Goal: Task Accomplishment & Management: Use online tool/utility

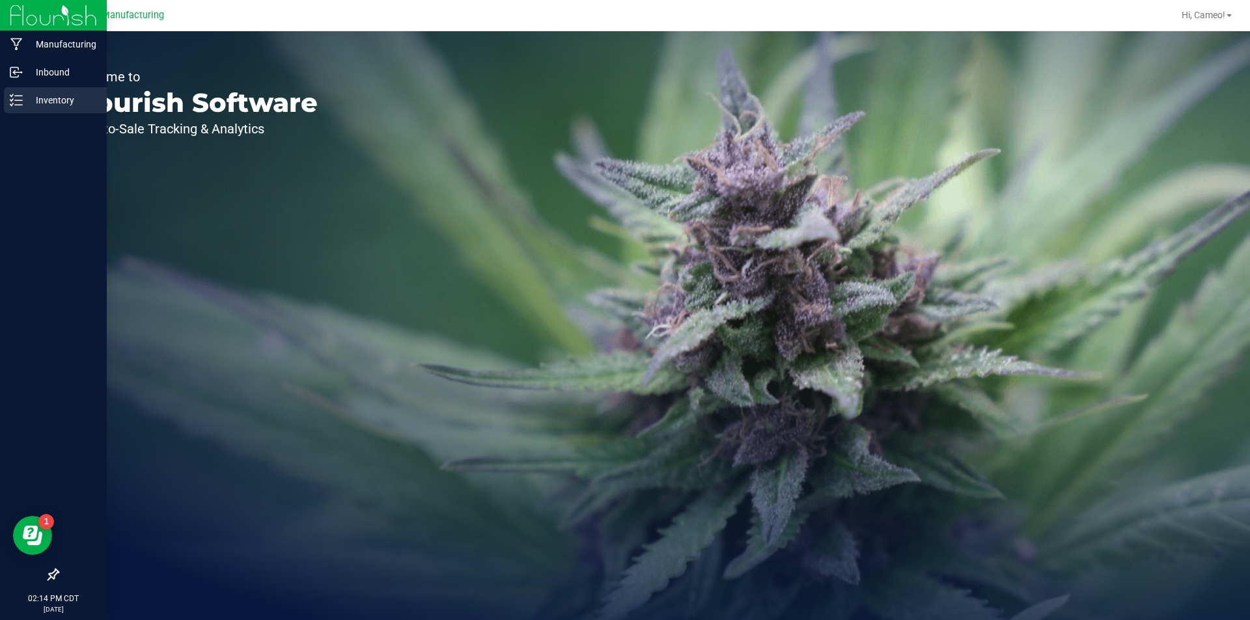
click at [21, 92] on div "Inventory" at bounding box center [55, 100] width 103 height 26
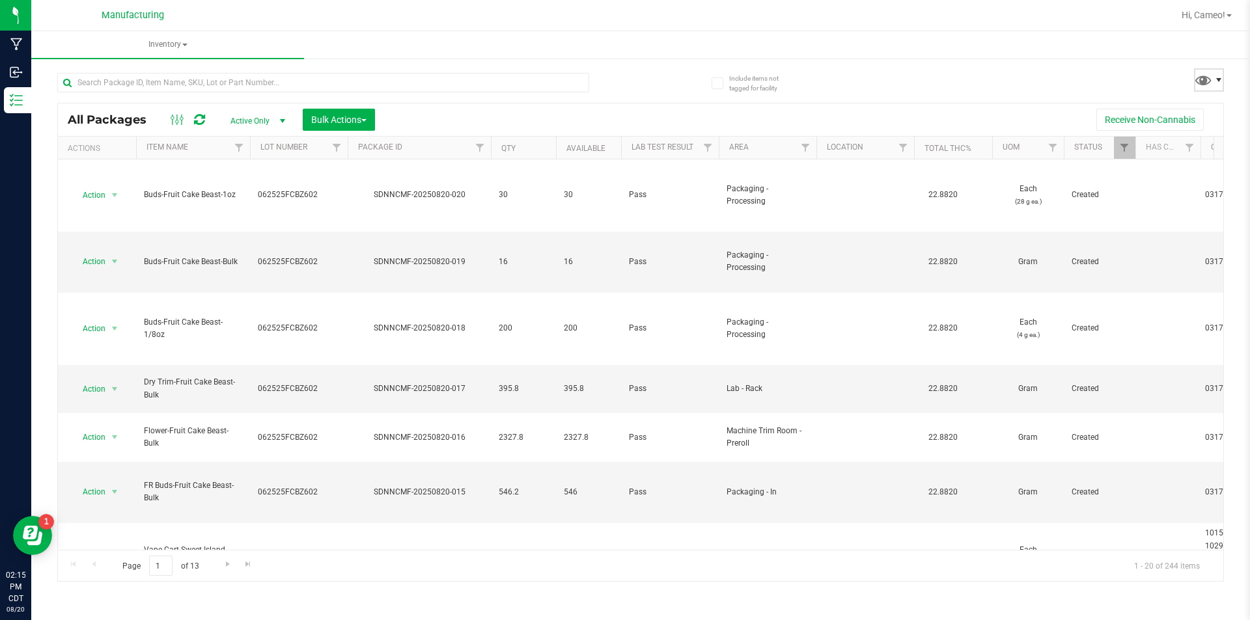
click at [1218, 79] on span at bounding box center [1218, 80] width 10 height 10
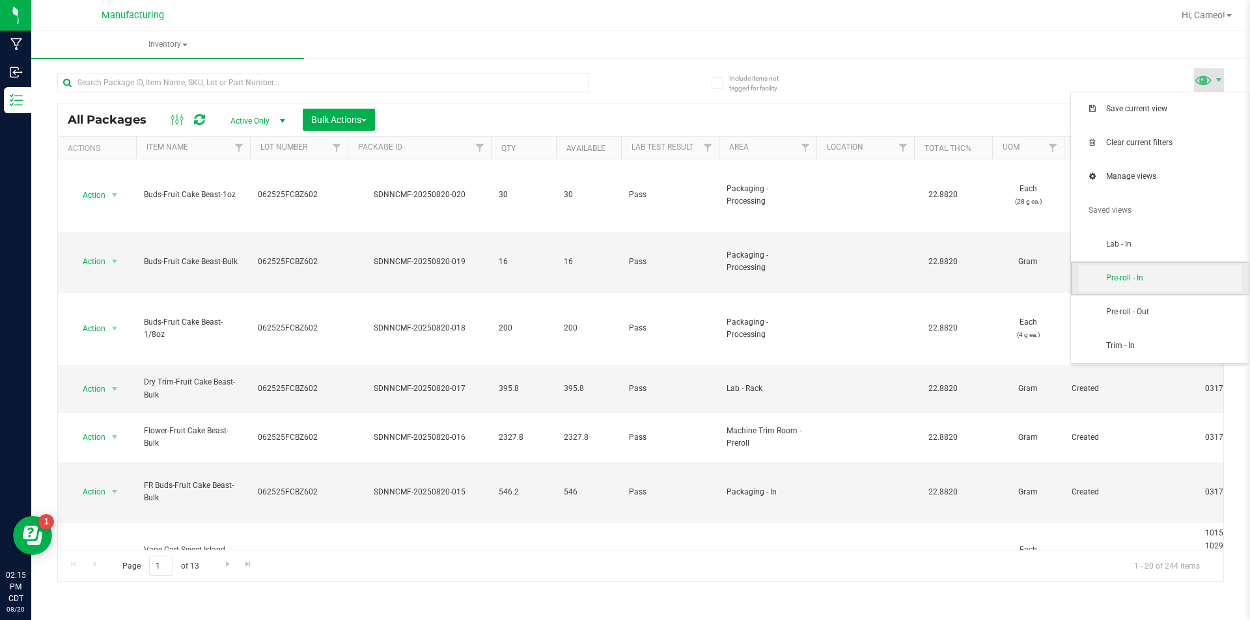
click at [1123, 290] on span "Pre-roll - In" at bounding box center [1160, 279] width 163 height 26
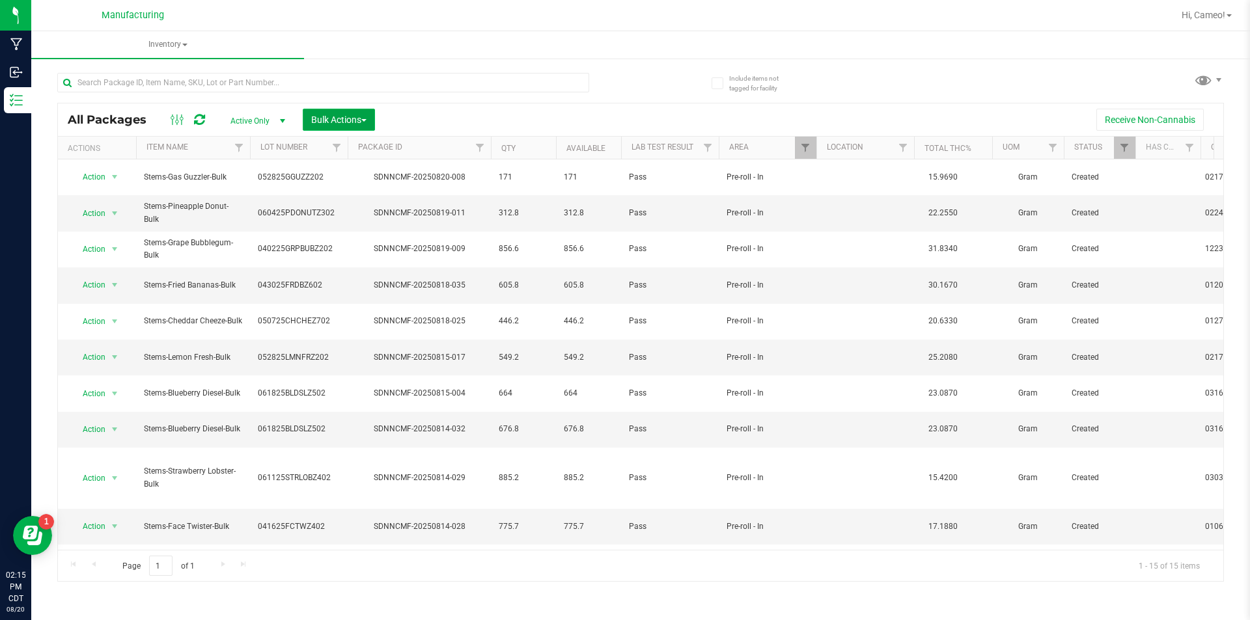
click at [358, 117] on span "Bulk Actions" at bounding box center [338, 120] width 55 height 10
click at [351, 154] on span "Add to manufacturing run" at bounding box center [359, 149] width 98 height 10
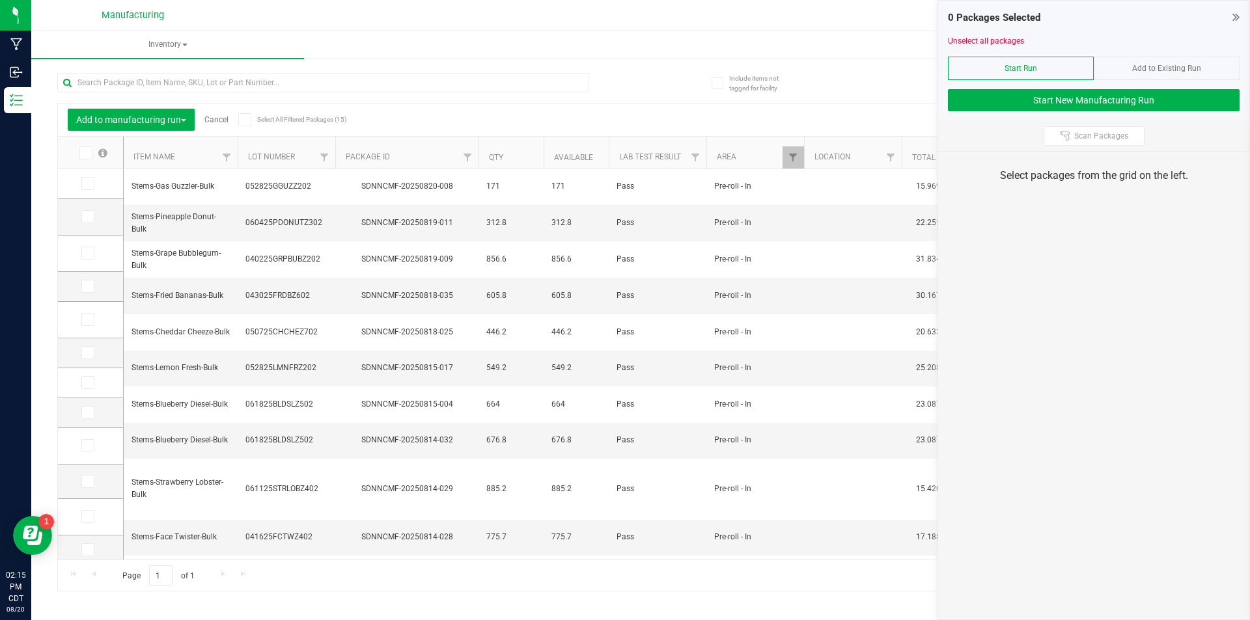
scroll to position [146, 0]
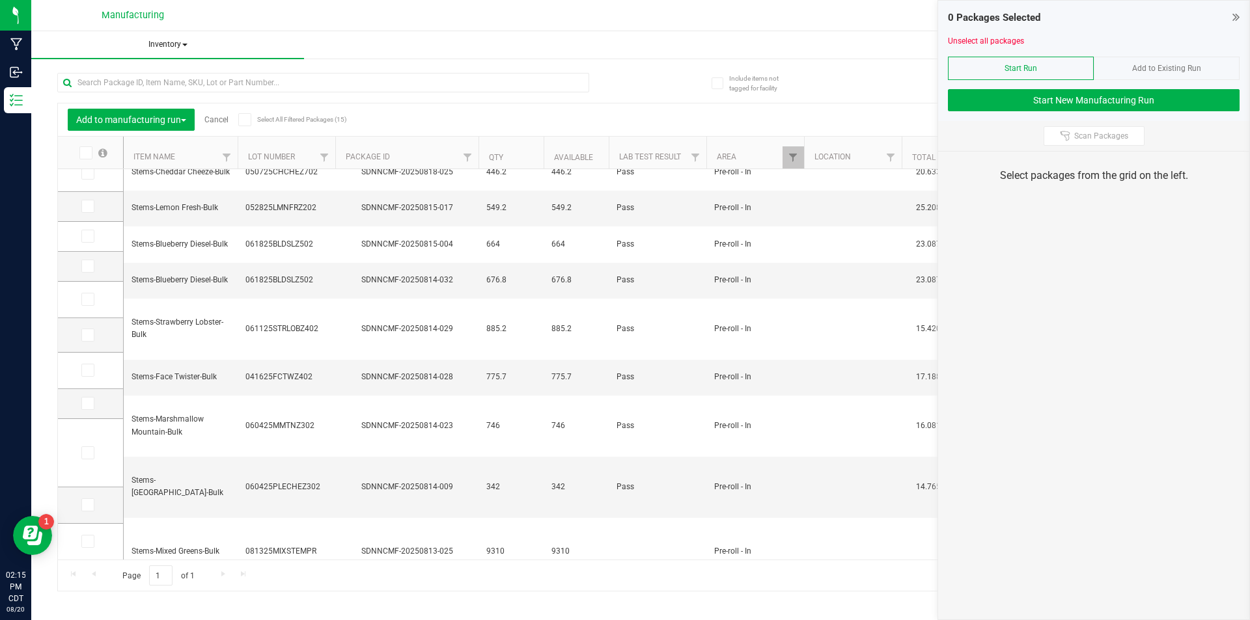
click at [170, 41] on span "Inventory" at bounding box center [167, 44] width 273 height 27
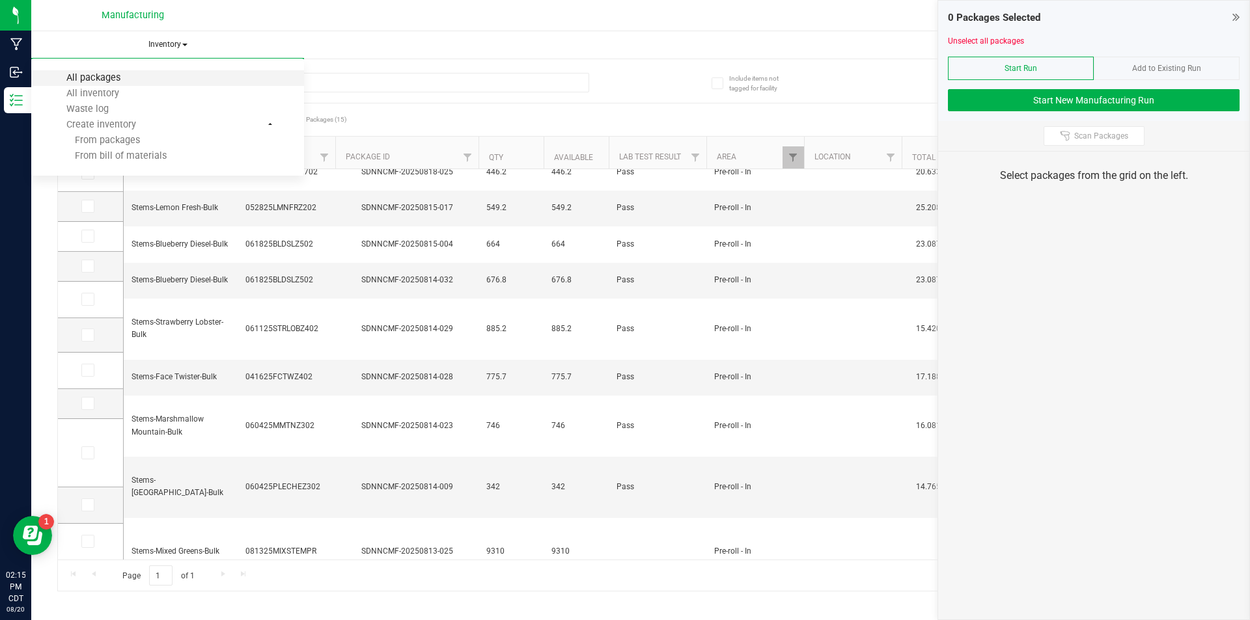
click at [128, 78] on span "All packages" at bounding box center [93, 77] width 89 height 11
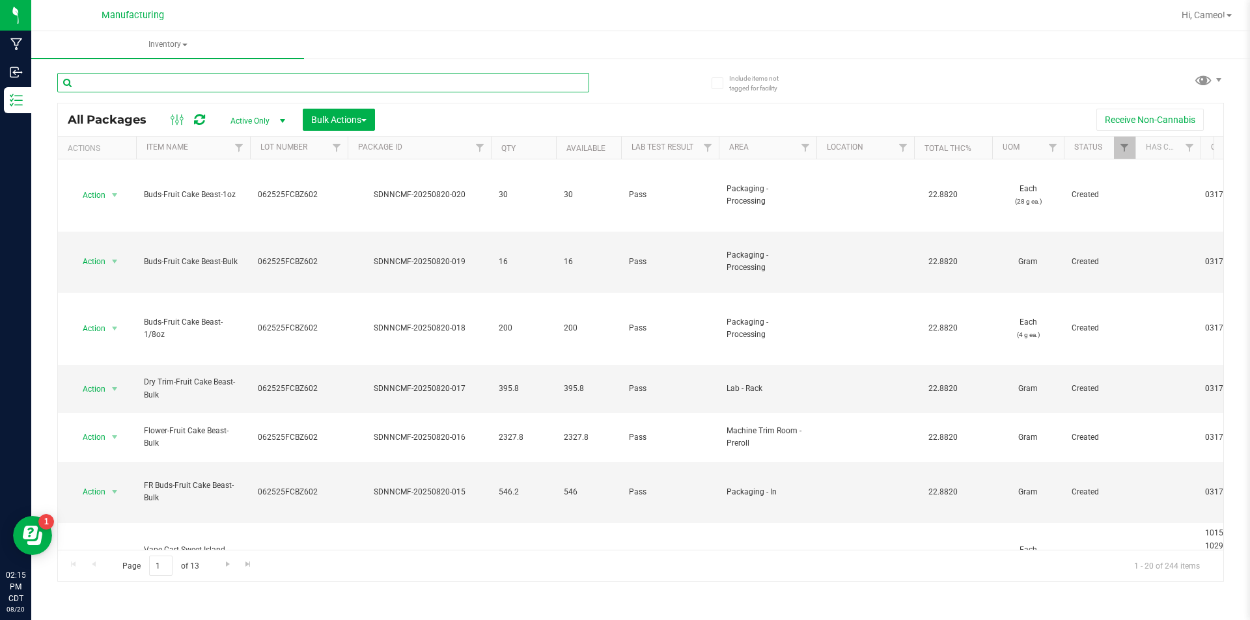
click at [227, 81] on input "text" at bounding box center [323, 83] width 532 height 20
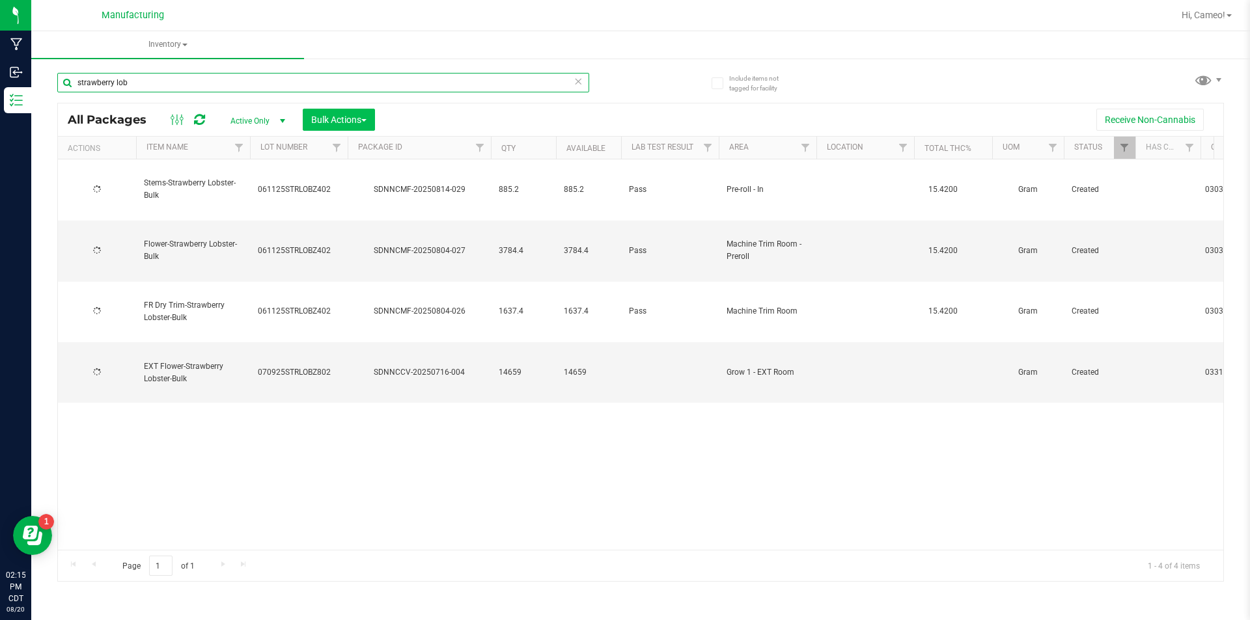
type input "strawberry lob"
click at [359, 125] on button "Bulk Actions" at bounding box center [339, 120] width 72 height 22
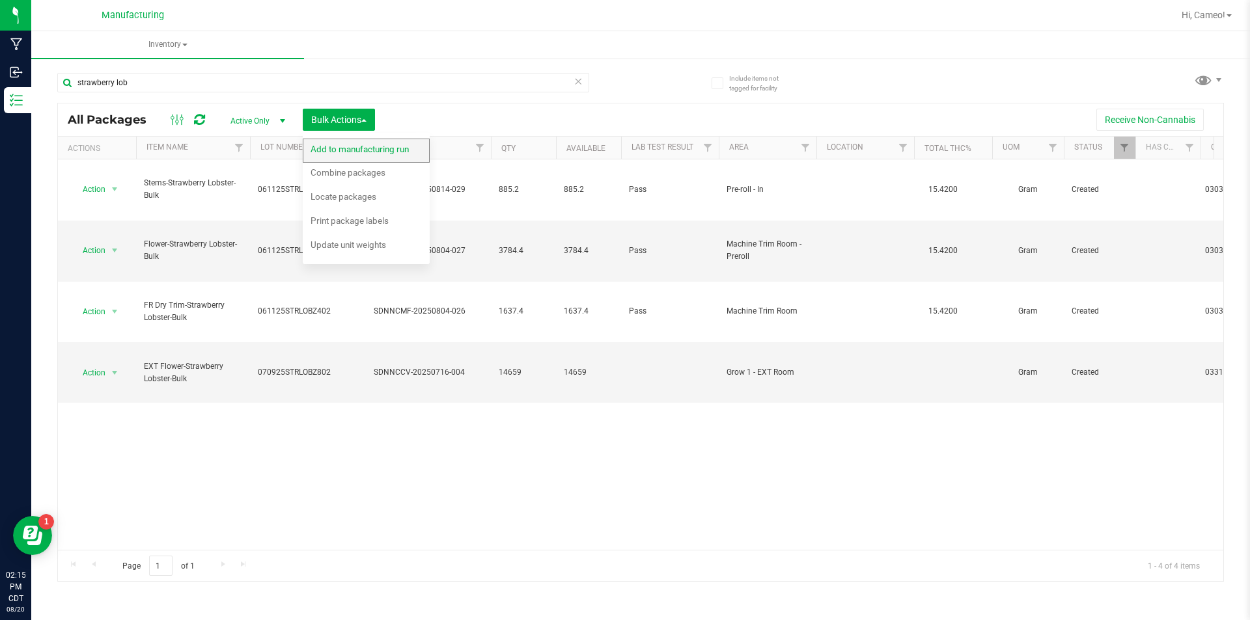
click at [356, 144] on span "Add to manufacturing run" at bounding box center [359, 149] width 98 height 10
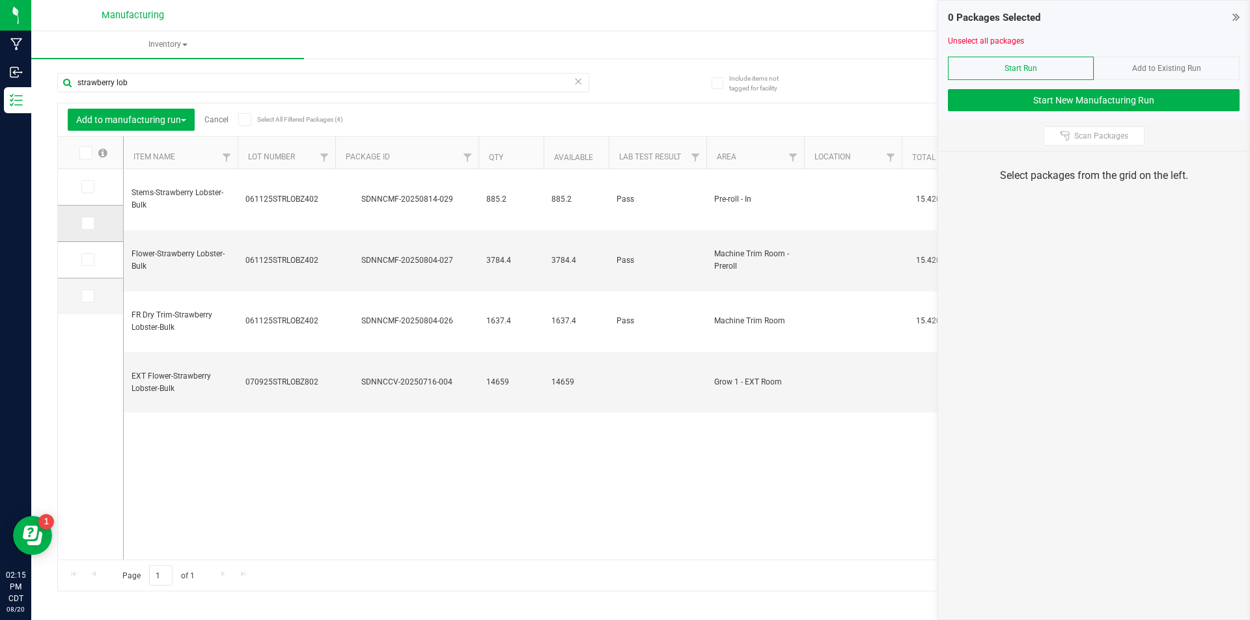
click at [89, 223] on icon at bounding box center [87, 223] width 8 height 0
click at [0, 0] on input "checkbox" at bounding box center [0, 0] width 0 height 0
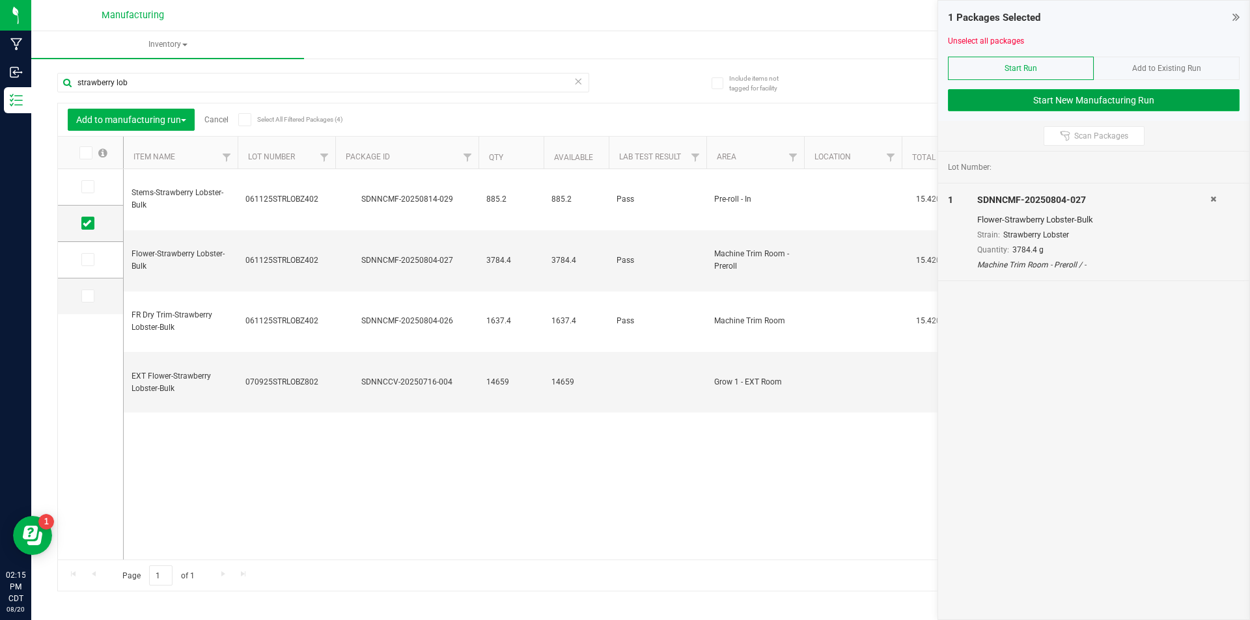
click at [1098, 94] on button "Start New Manufacturing Run" at bounding box center [1094, 100] width 292 height 22
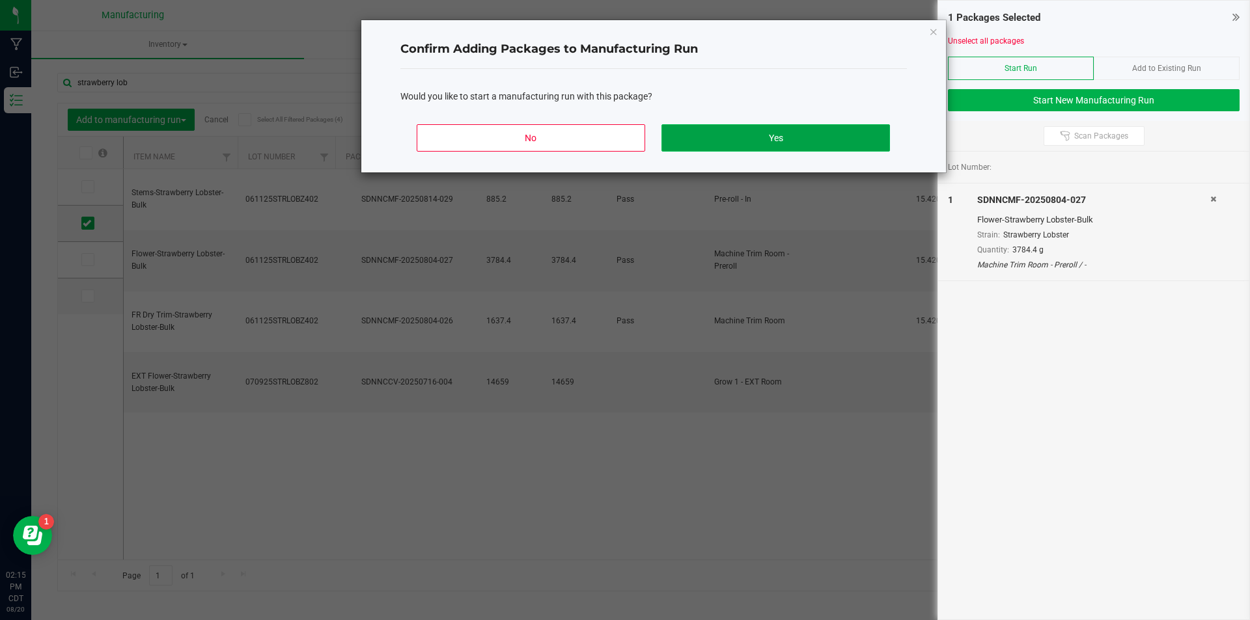
click at [799, 141] on button "Yes" at bounding box center [775, 137] width 228 height 27
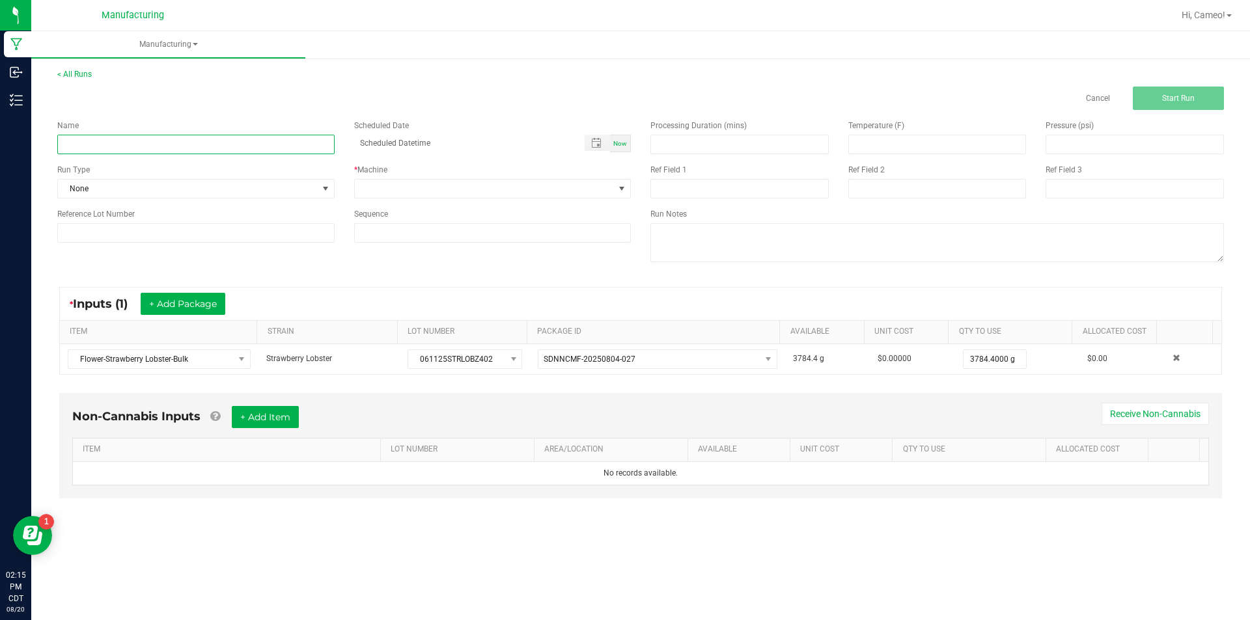
click at [303, 142] on input at bounding box center [195, 145] width 277 height 20
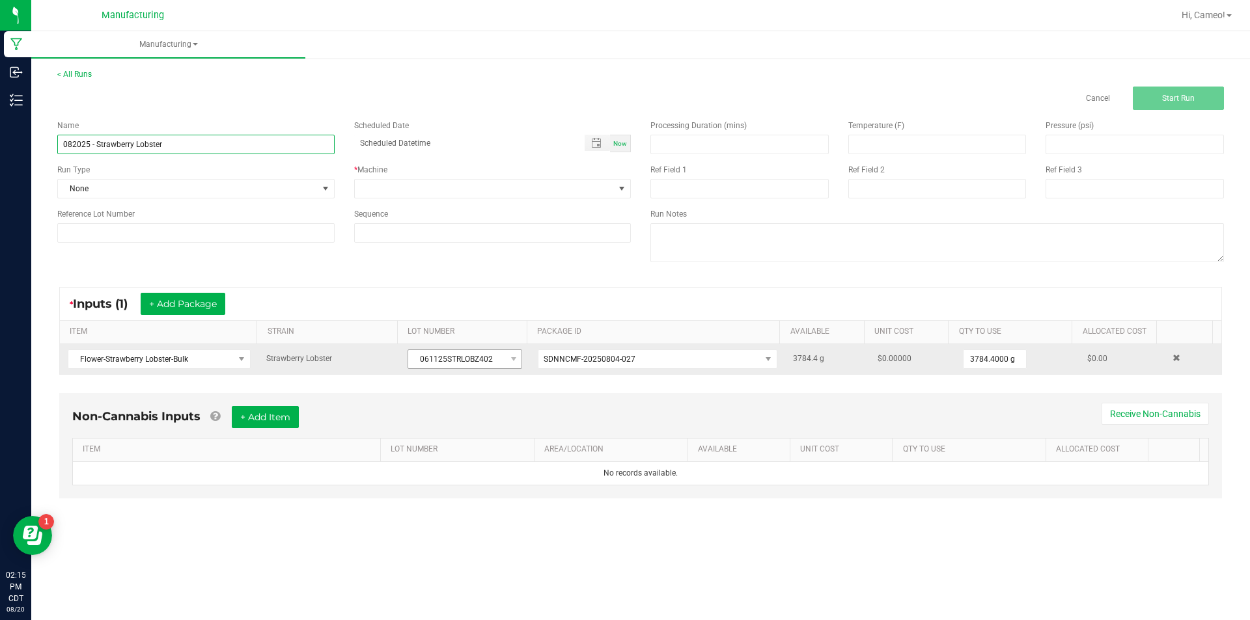
type input "082025 - Strawberry Lobster"
click at [480, 359] on span "061125STRLOBZ402" at bounding box center [456, 359] width 97 height 18
click at [480, 357] on span "061125STRLOBZ402" at bounding box center [456, 359] width 97 height 18
click at [482, 355] on span "061125STRLOBZ402" at bounding box center [456, 359] width 97 height 18
click at [484, 355] on span "061125STRLOBZ402" at bounding box center [456, 359] width 97 height 18
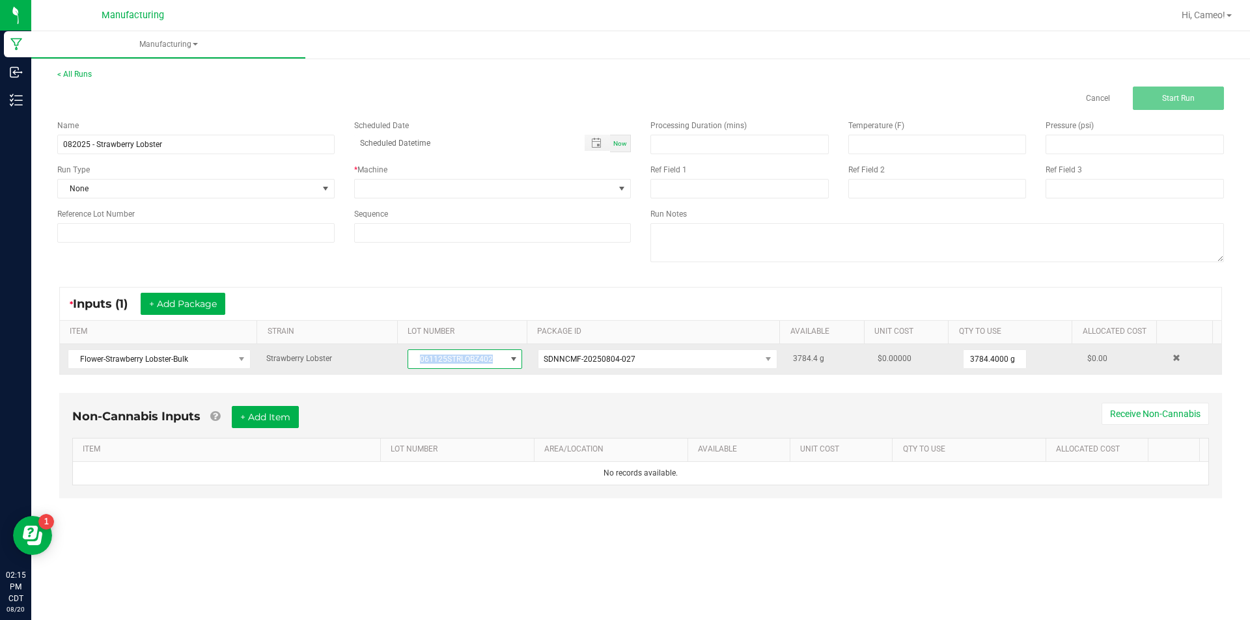
copy span "061125STRLOBZ402"
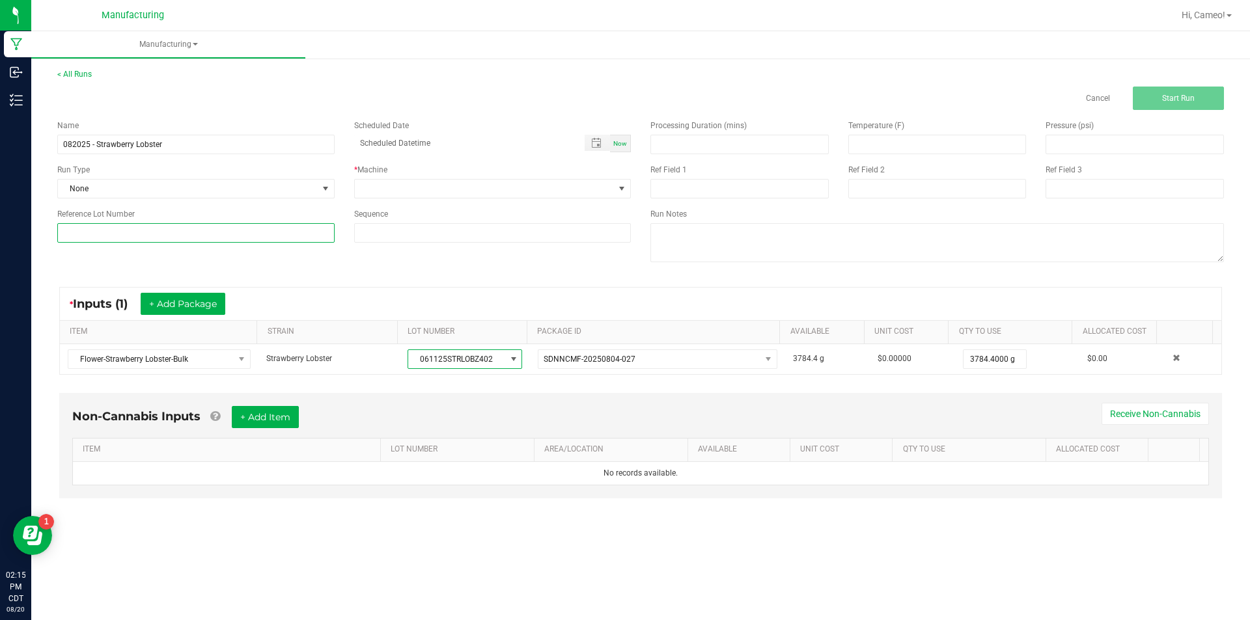
drag, startPoint x: 236, startPoint y: 236, endPoint x: 244, endPoint y: 231, distance: 9.0
click at [237, 236] on input at bounding box center [195, 233] width 277 height 20
click at [262, 235] on input at bounding box center [195, 233] width 277 height 20
paste input "061125STRLOBZ402"
type input "061125STRLOBZ402"
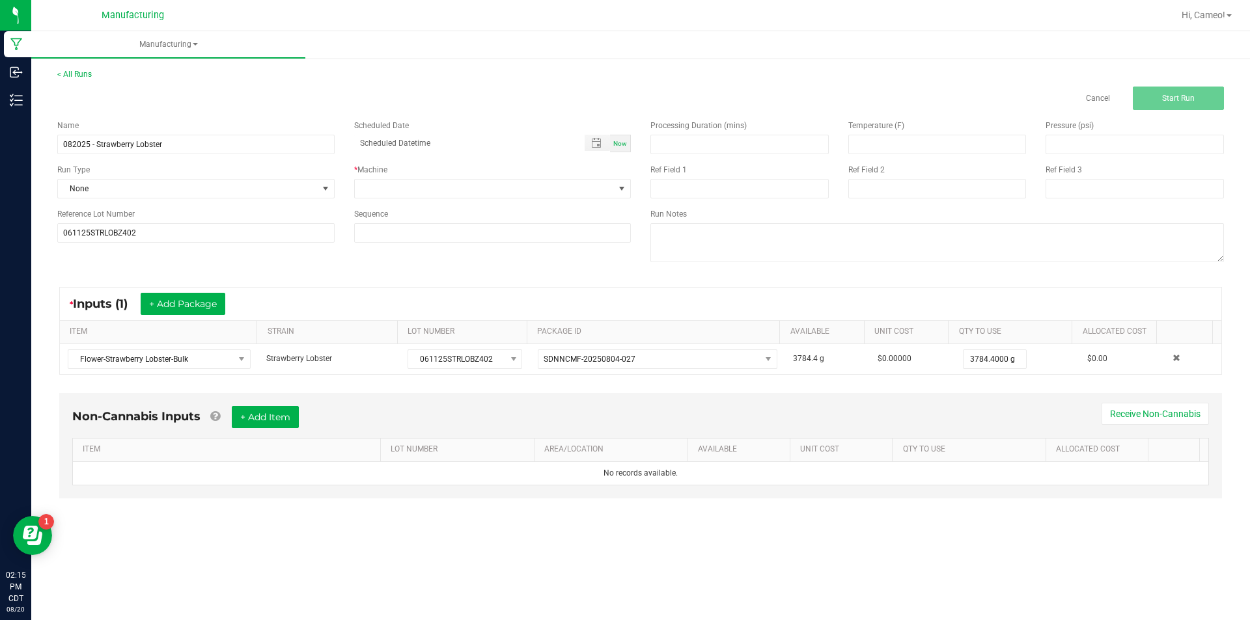
click at [622, 141] on span "Now" at bounding box center [620, 143] width 14 height 7
type input "[DATE] 2:15 PM"
click at [604, 182] on span at bounding box center [485, 189] width 260 height 18
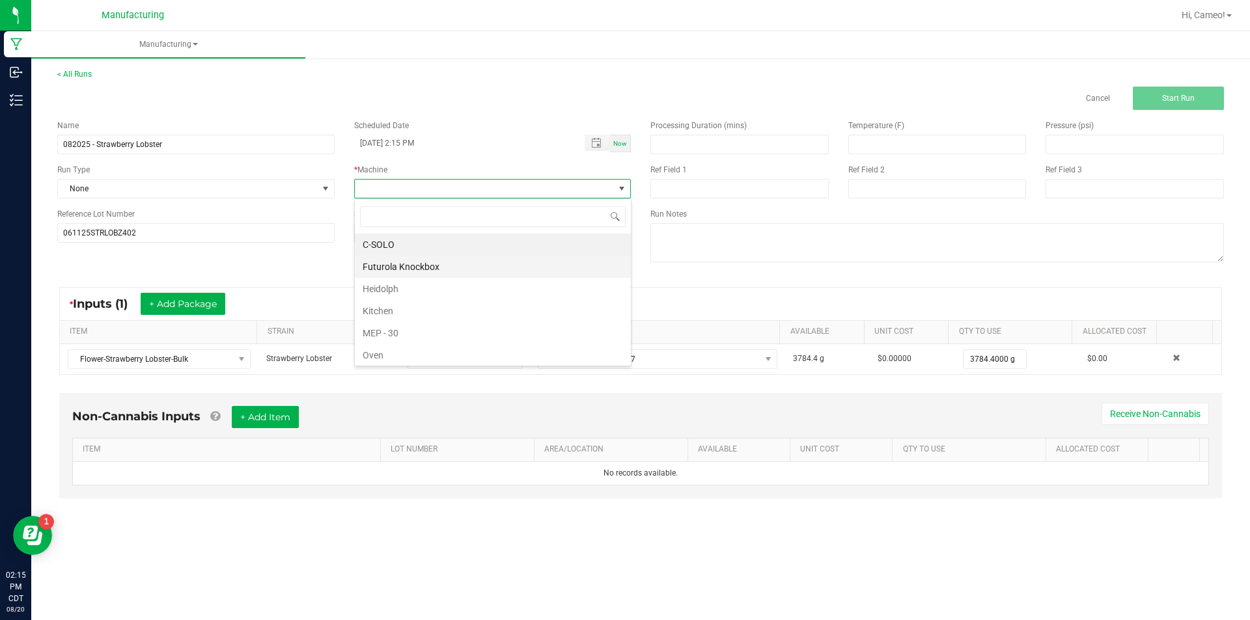
scroll to position [20, 277]
drag, startPoint x: 427, startPoint y: 262, endPoint x: 327, endPoint y: 216, distance: 110.4
click at [426, 262] on li "Futurola Knockbox" at bounding box center [493, 267] width 276 height 22
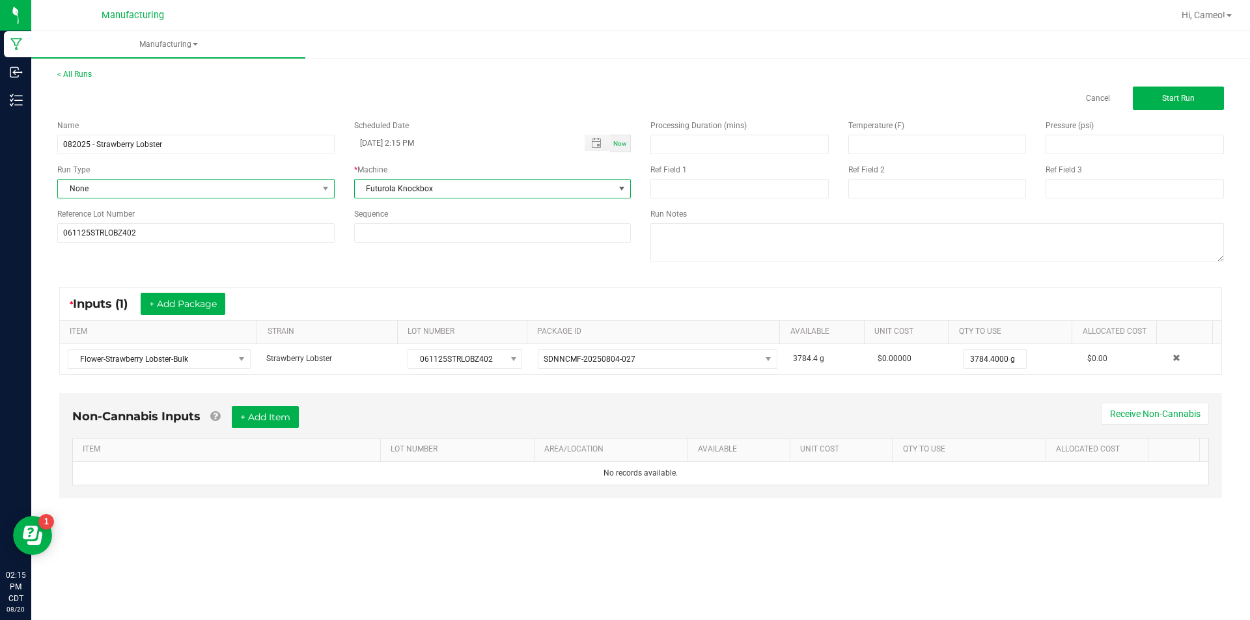
click at [299, 189] on span "None" at bounding box center [188, 189] width 260 height 18
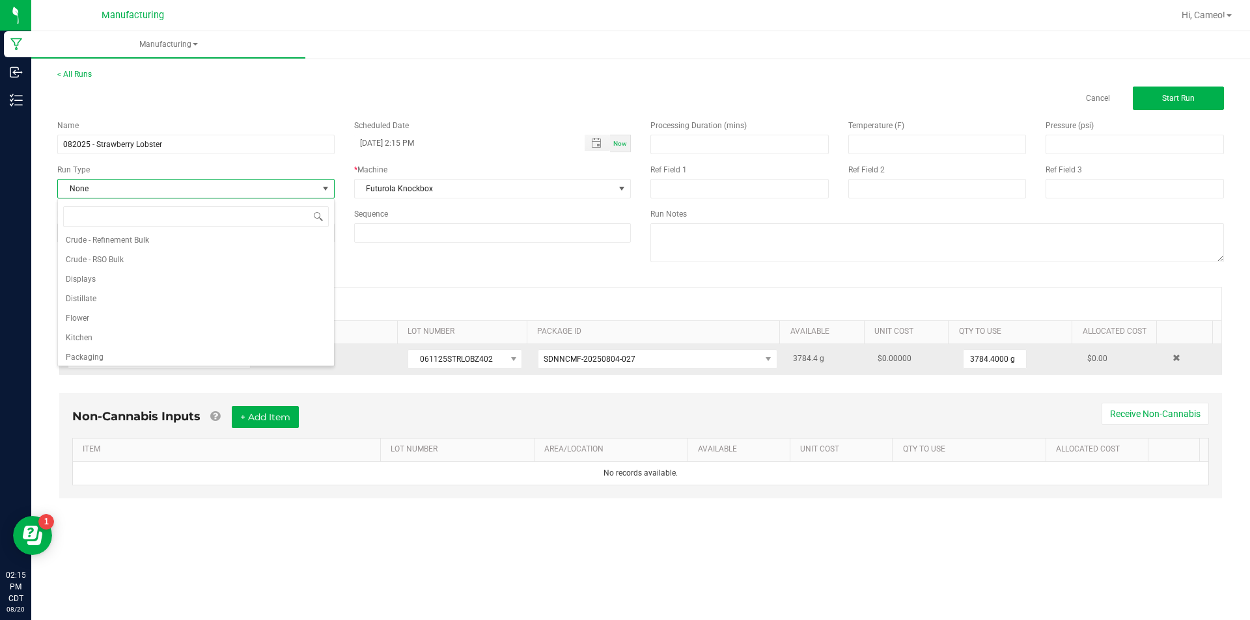
scroll to position [65, 0]
click at [102, 356] on li "Pre-roll" at bounding box center [196, 354] width 276 height 20
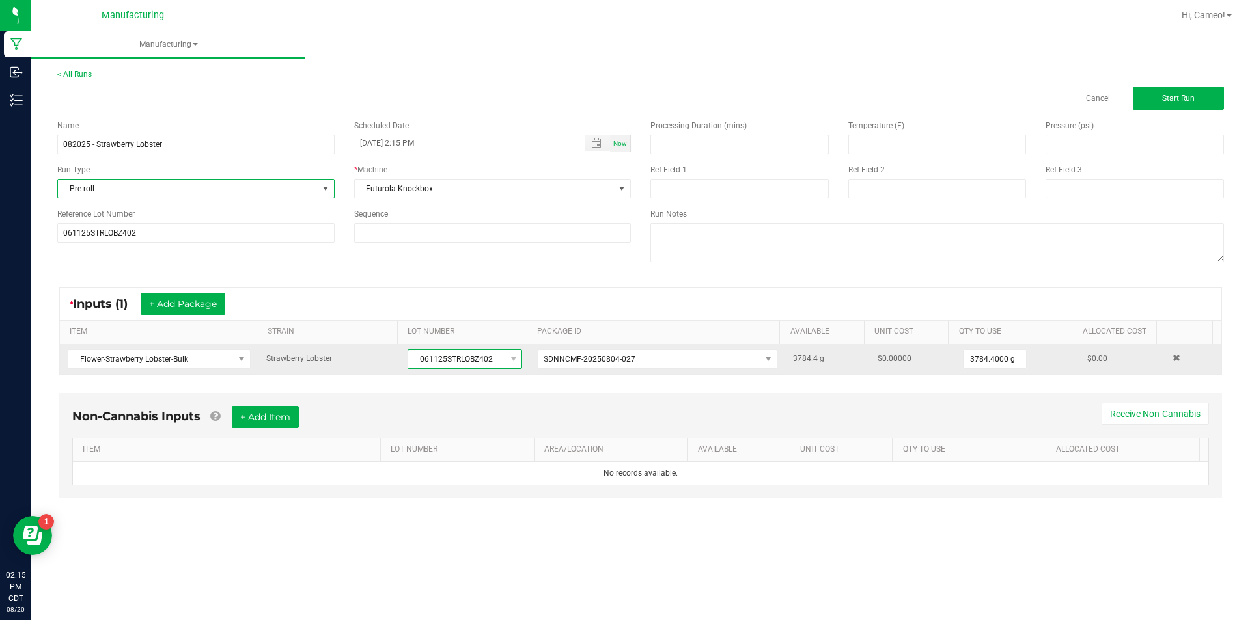
click at [438, 352] on span "061125STRLOBZ402" at bounding box center [456, 359] width 97 height 18
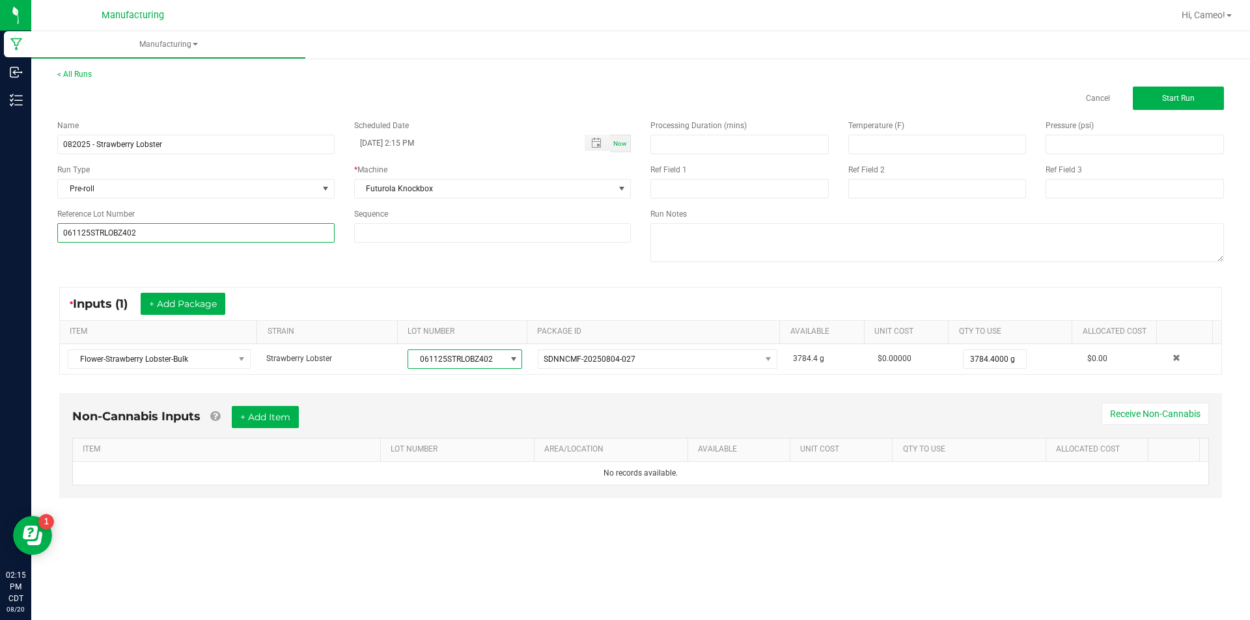
click at [268, 231] on input "061125STRLOBZ402" at bounding box center [195, 233] width 277 height 20
paste input "061125STRLOBZ402"
click at [269, 240] on input "061125STRLOBZ402061125STRLOBZ402" at bounding box center [195, 233] width 277 height 20
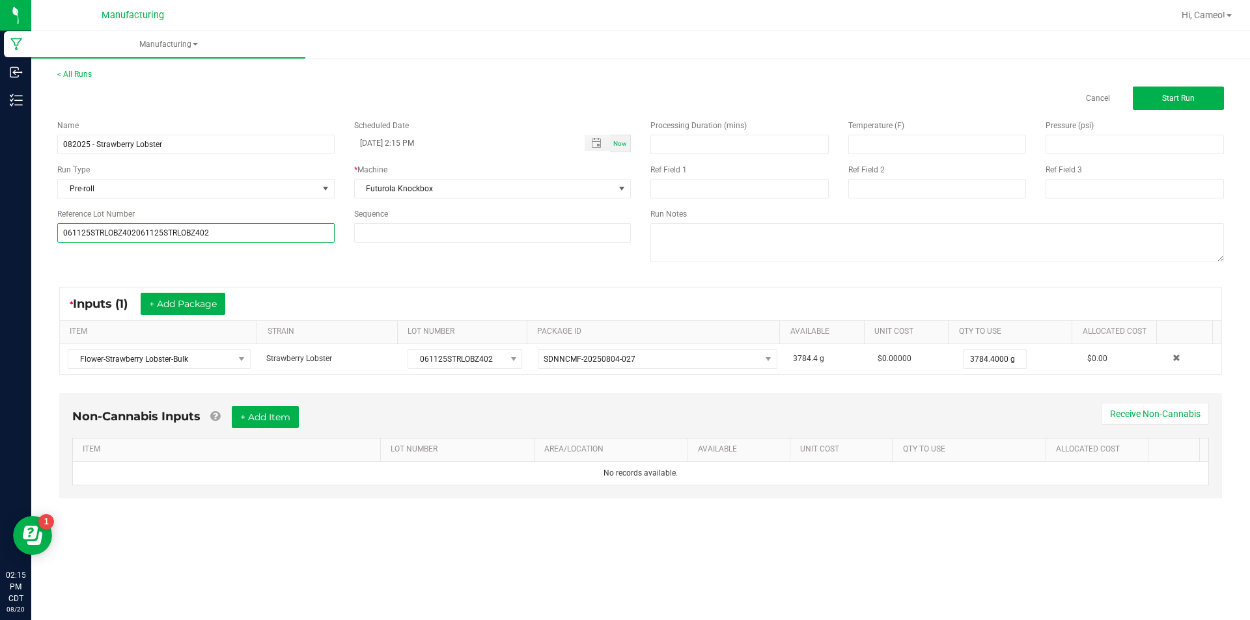
paste input
click at [272, 234] on input "061125STRLOBZ402061125STRLOBZ402" at bounding box center [195, 233] width 277 height 20
click at [269, 232] on input "061125STRLOBZ402061125STRLOBZ402" at bounding box center [195, 233] width 277 height 20
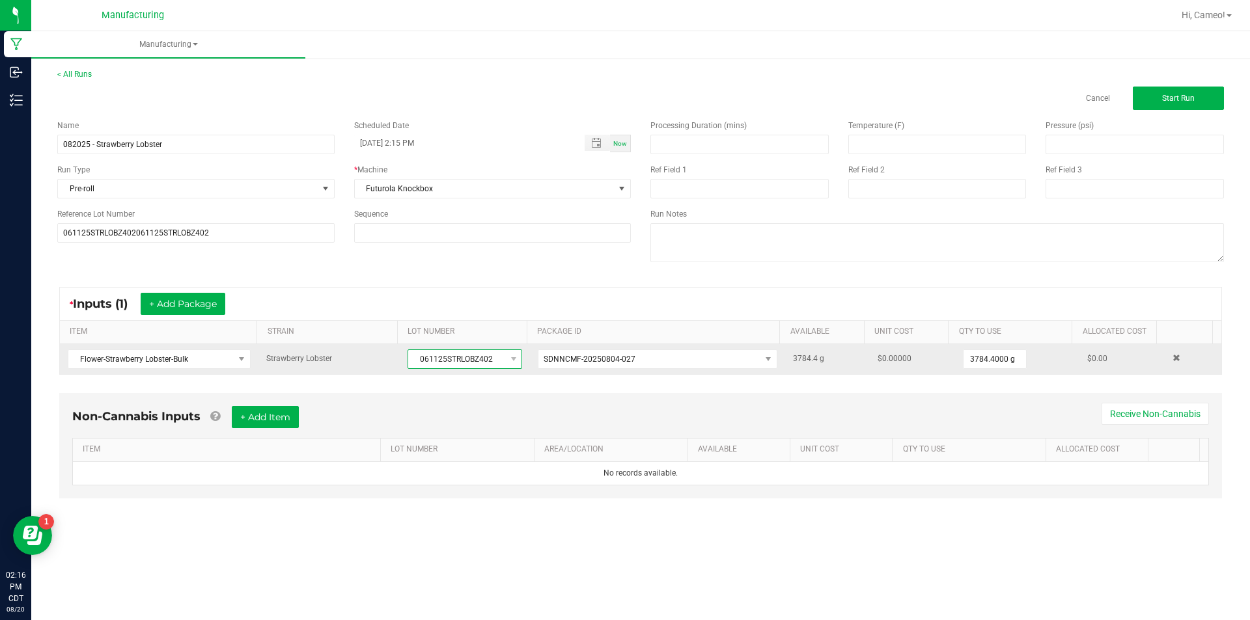
click at [458, 361] on span "061125STRLOBZ402" at bounding box center [456, 359] width 97 height 18
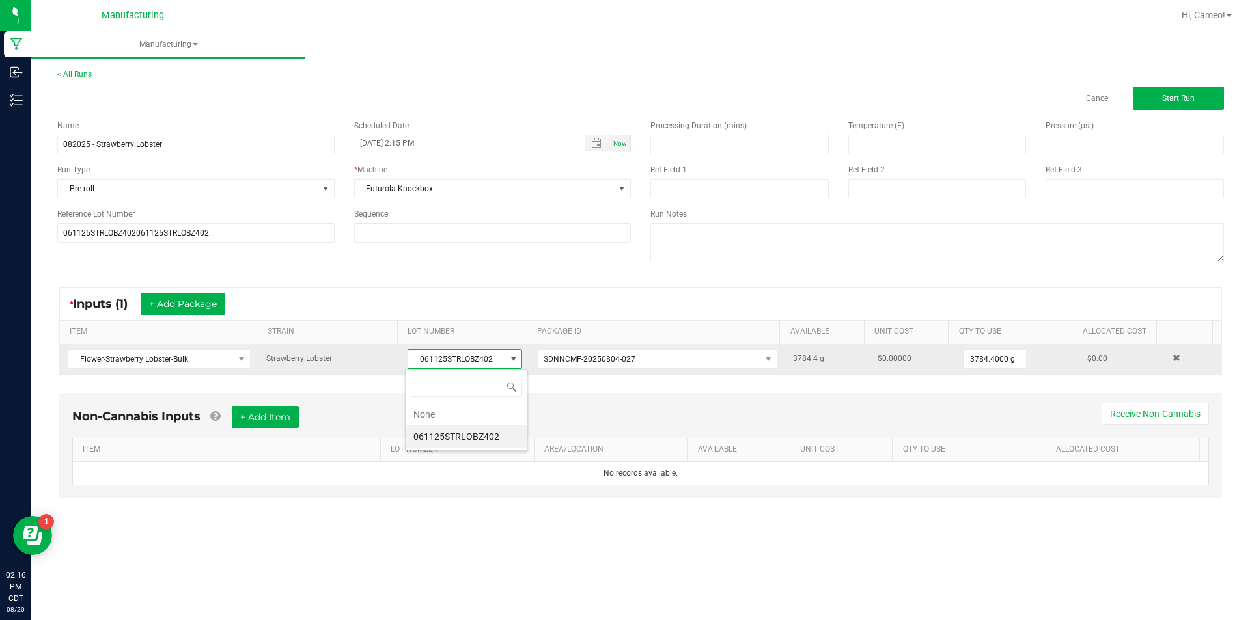
click at [458, 361] on span "061125STRLOBZ402" at bounding box center [456, 359] width 97 height 18
click at [458, 360] on span "061125STRLOBZ402" at bounding box center [456, 359] width 97 height 18
click at [458, 359] on span "061125STRLOBZ402" at bounding box center [456, 359] width 97 height 18
click at [458, 356] on span "061125STRLOBZ402" at bounding box center [456, 359] width 97 height 18
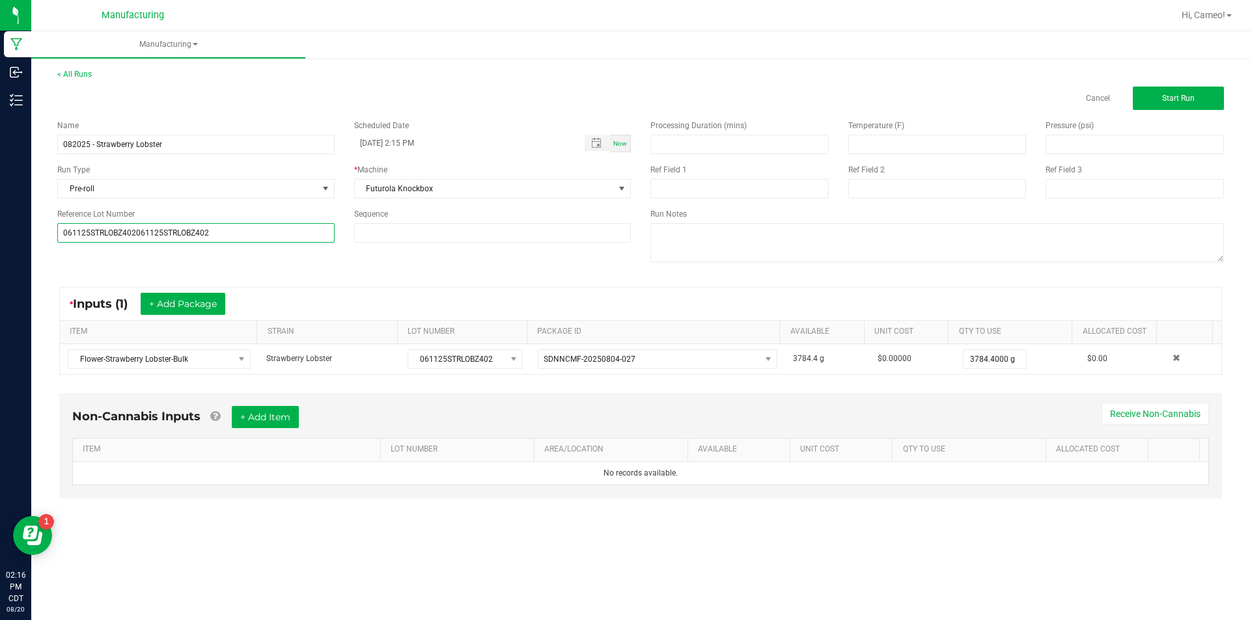
drag, startPoint x: 219, startPoint y: 236, endPoint x: 133, endPoint y: 232, distance: 85.3
click at [135, 232] on input "061125STRLOBZ402061125STRLOBZ402" at bounding box center [195, 233] width 277 height 20
type input "061125STRLOBZ402"
click at [1220, 95] on button "Start Run" at bounding box center [1178, 98] width 91 height 23
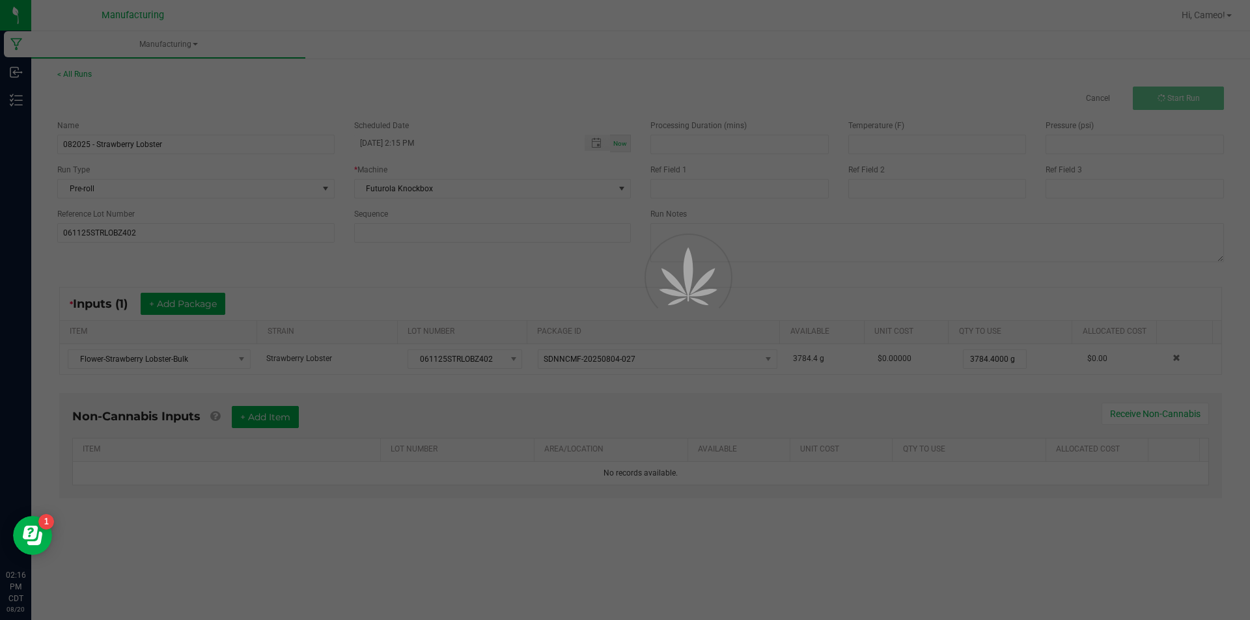
click at [1189, 90] on div at bounding box center [625, 310] width 1250 height 620
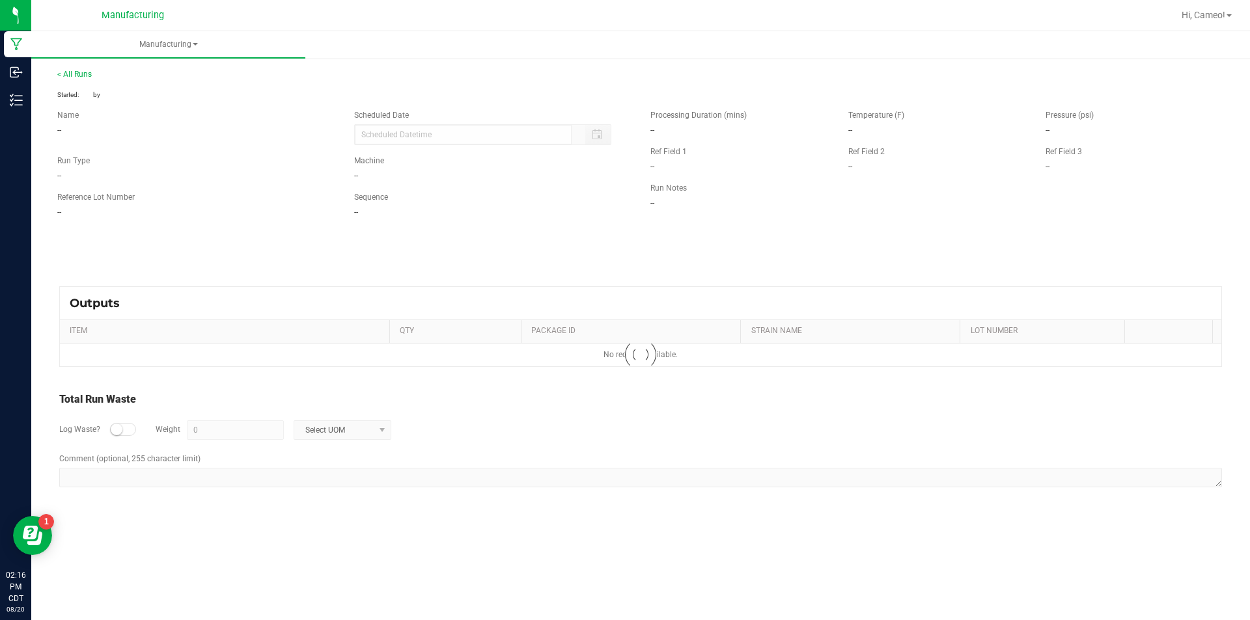
type input "[DATE] 2:15 PM"
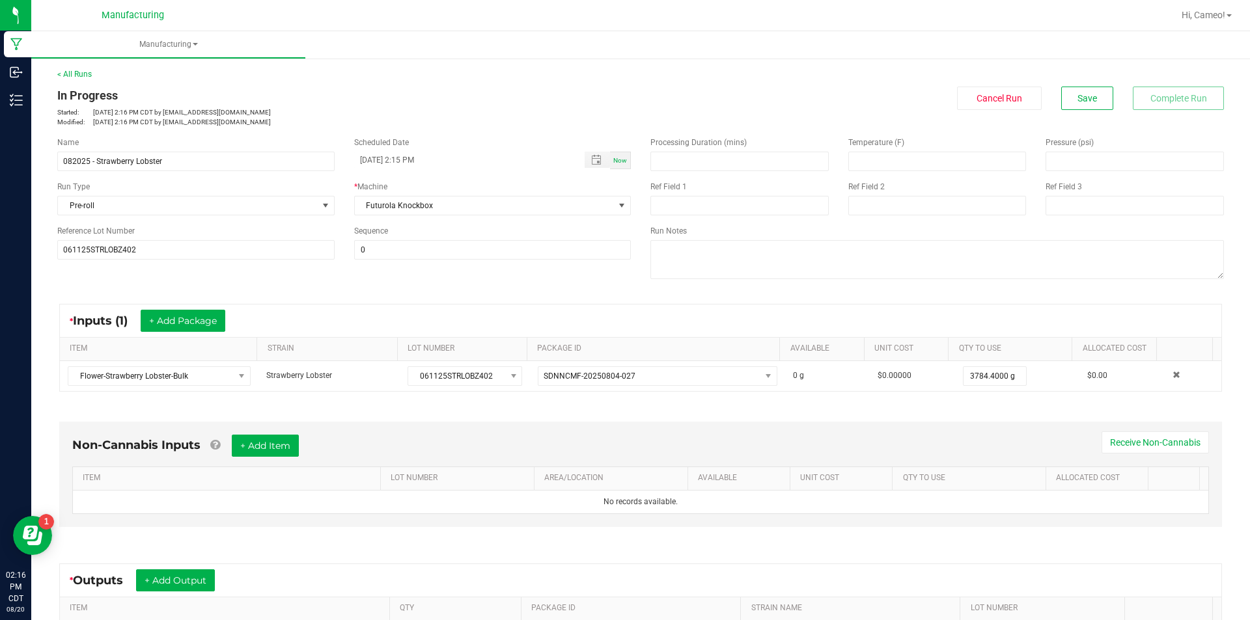
scroll to position [172, 0]
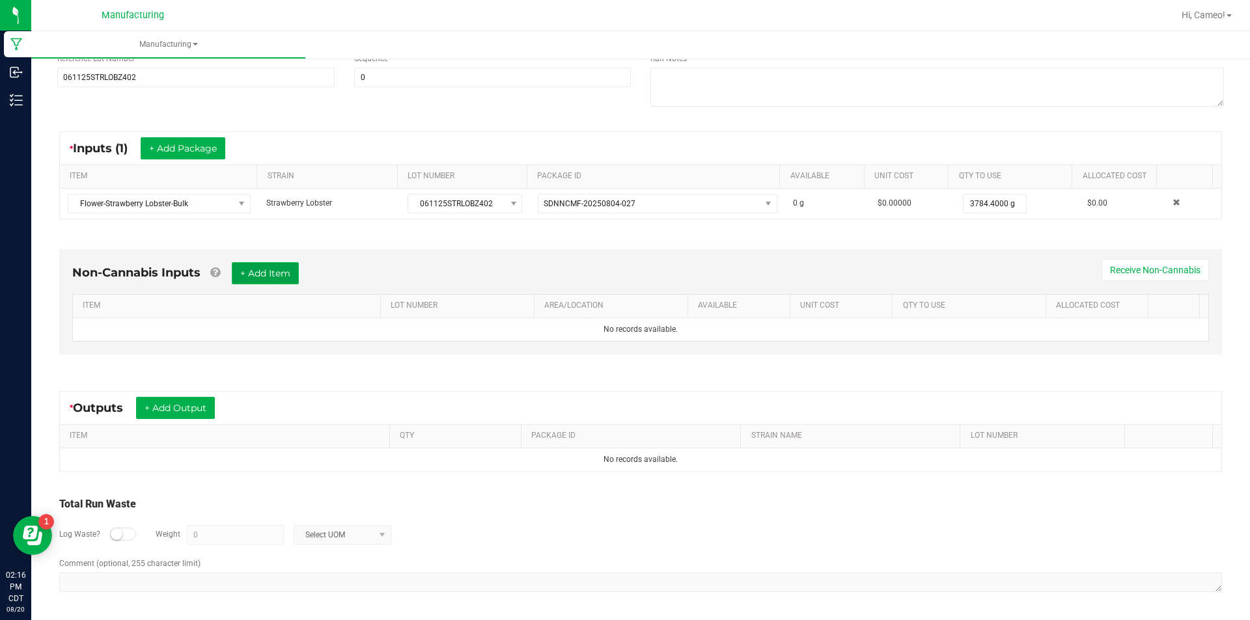
click at [258, 282] on button "+ Add Item" at bounding box center [265, 273] width 67 height 22
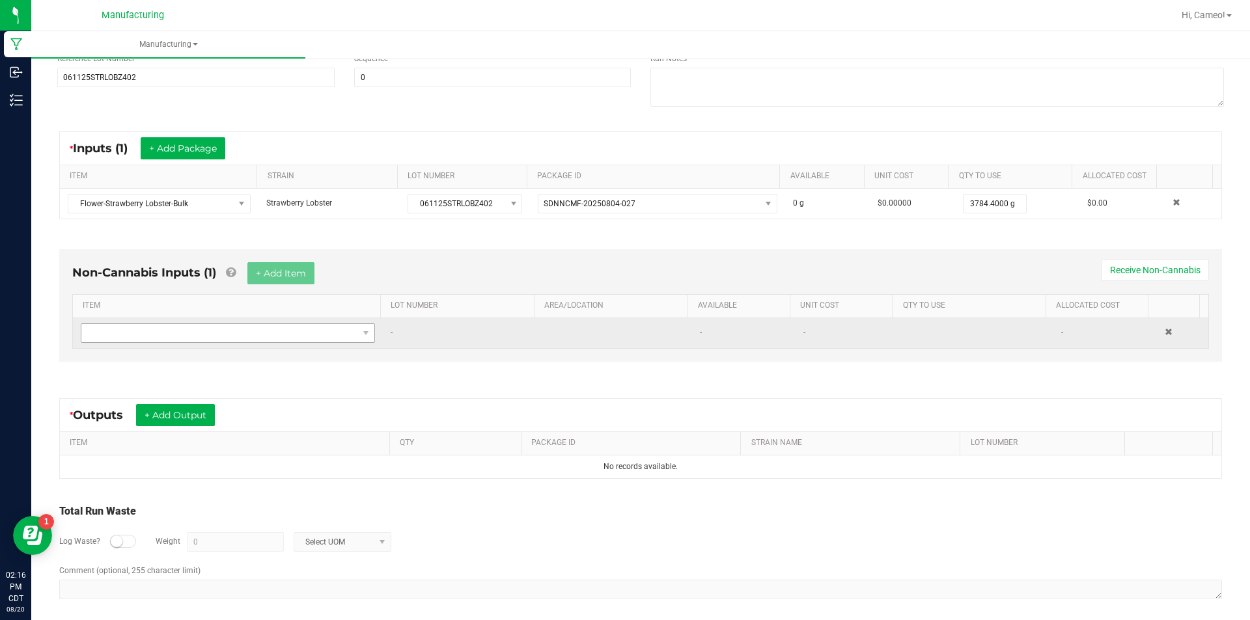
drag, startPoint x: 226, startPoint y: 345, endPoint x: 232, endPoint y: 335, distance: 11.7
click at [226, 346] on td at bounding box center [228, 333] width 310 height 30
drag, startPoint x: 235, startPoint y: 332, endPoint x: 219, endPoint y: 328, distance: 16.1
click at [234, 332] on span "NO DATA FOUND" at bounding box center [219, 333] width 277 height 18
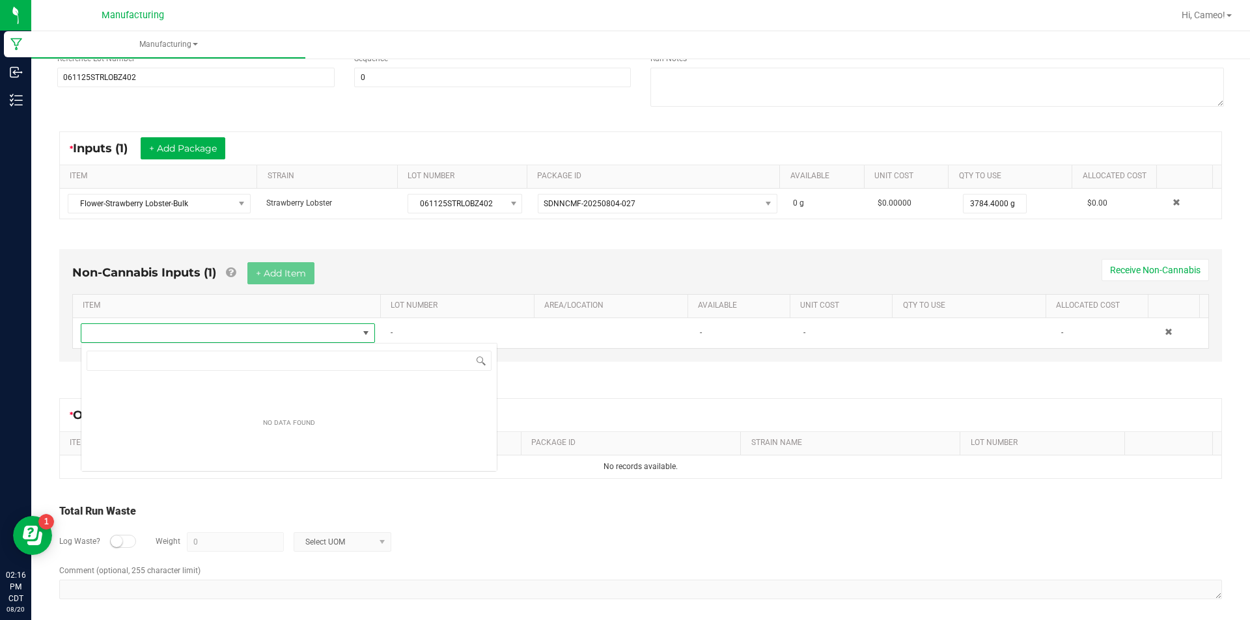
scroll to position [20, 289]
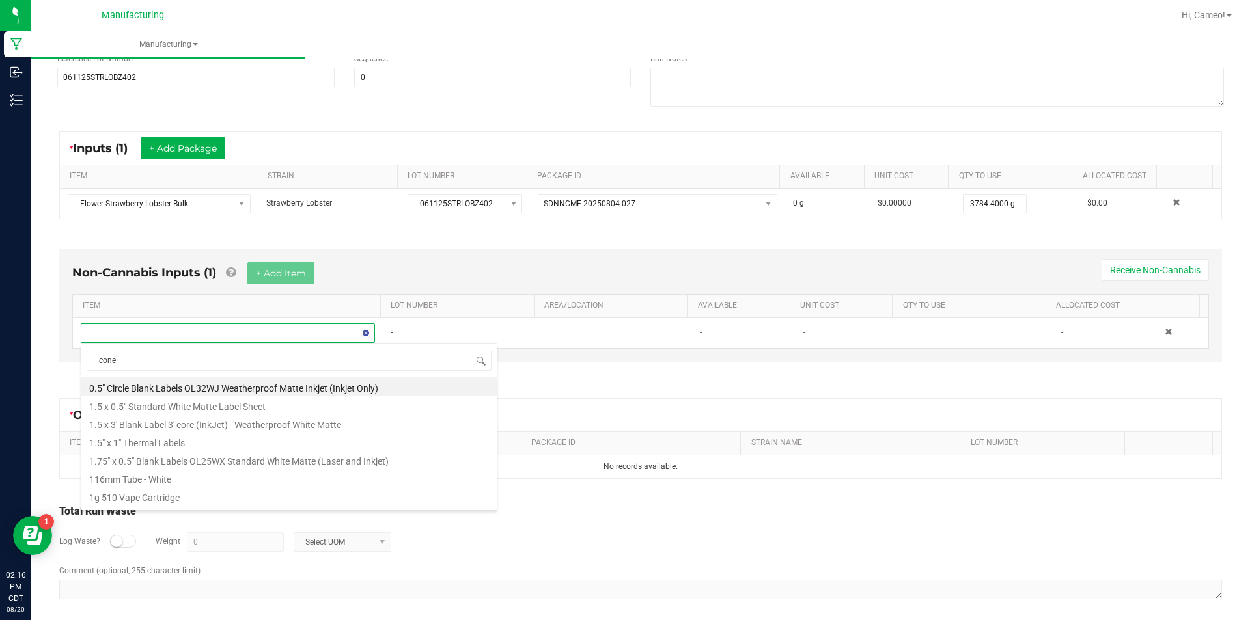
type input "cones"
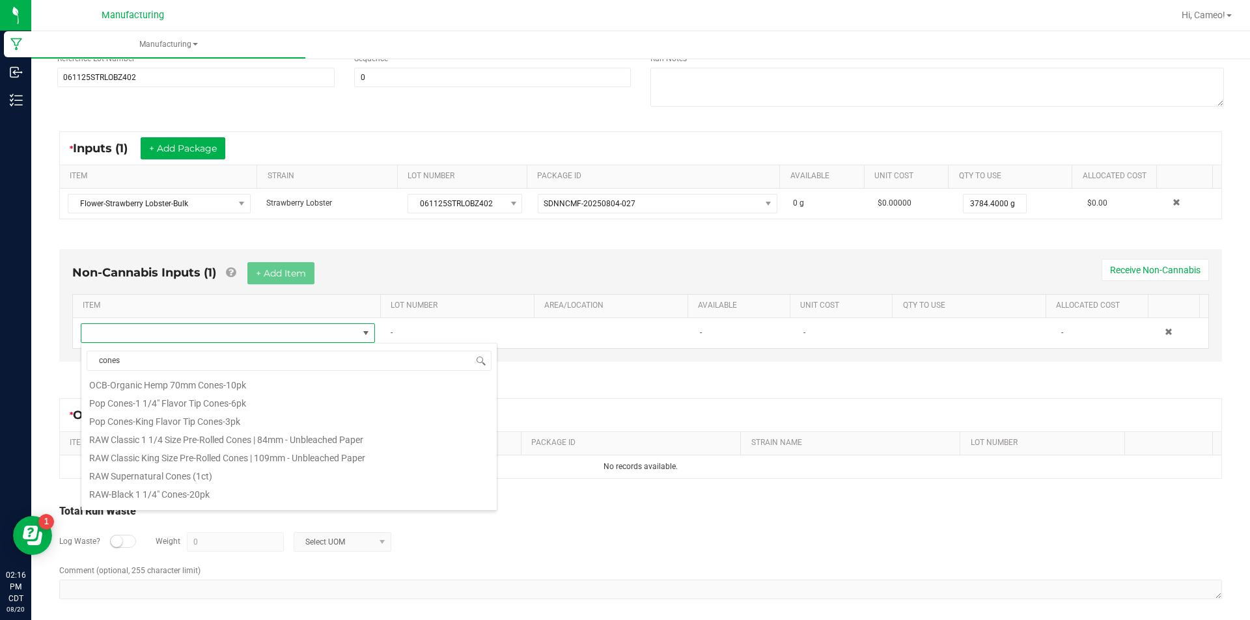
scroll to position [576, 0]
click at [281, 452] on li "RAW Classic 1 1/4 Size Pre-Rolled Cones | 84mm - Unbleached Paper" at bounding box center [288, 448] width 415 height 18
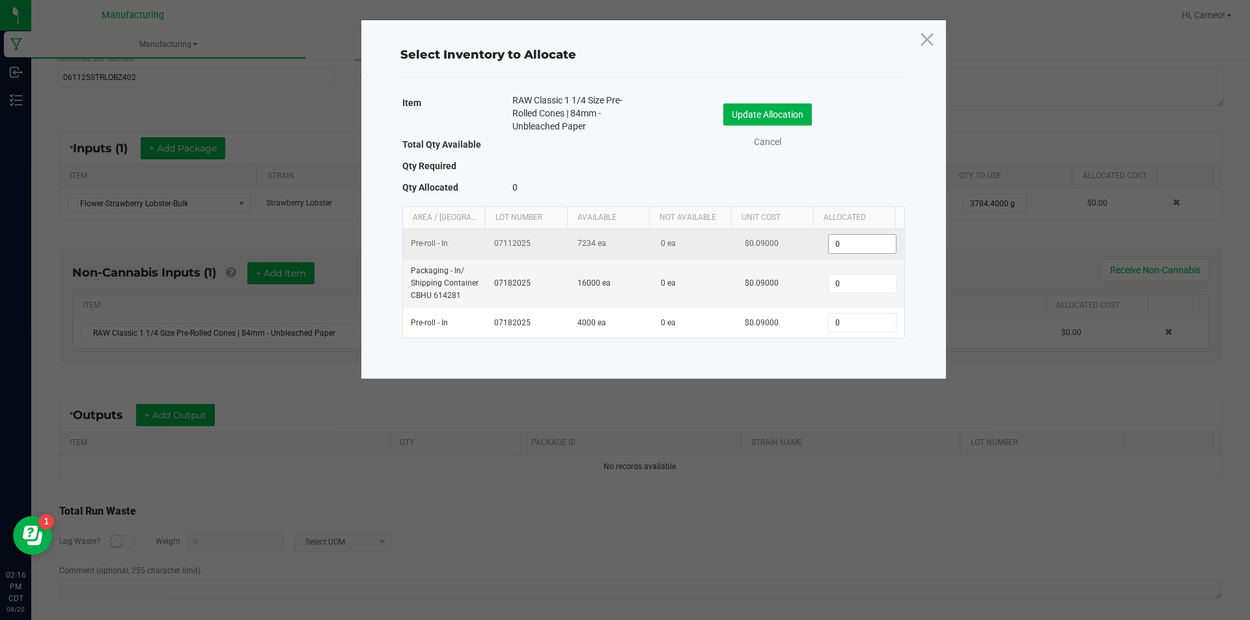
click at [885, 249] on input "0" at bounding box center [862, 244] width 66 height 18
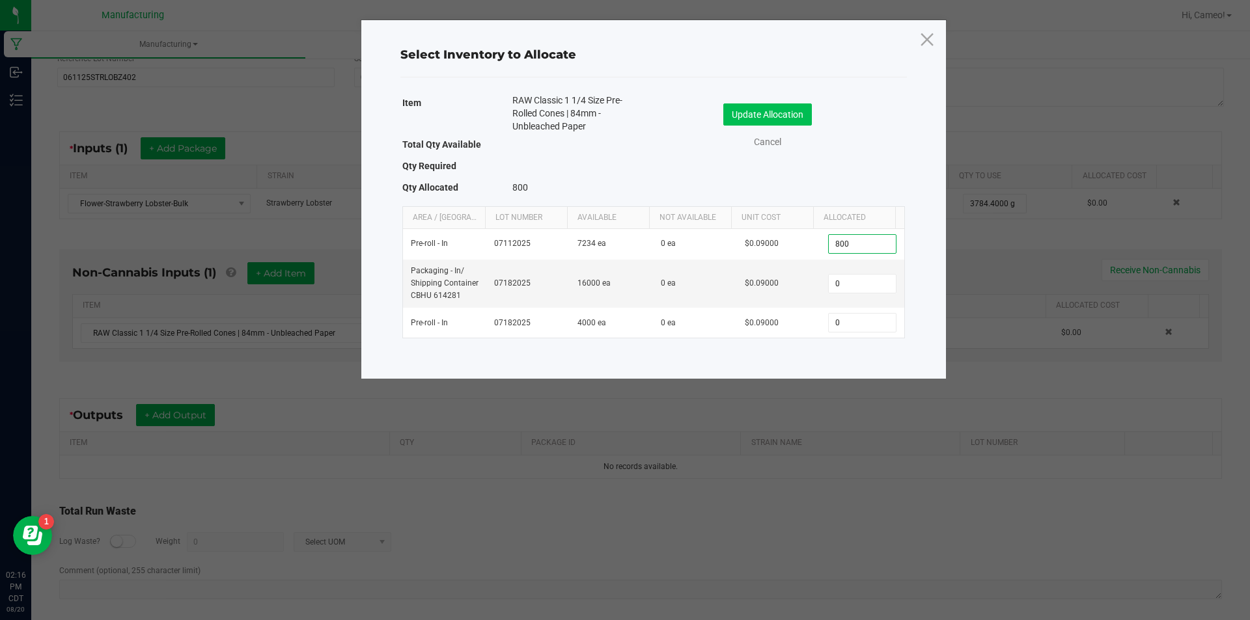
type input "800"
click at [771, 112] on button "Update Allocation" at bounding box center [767, 114] width 89 height 22
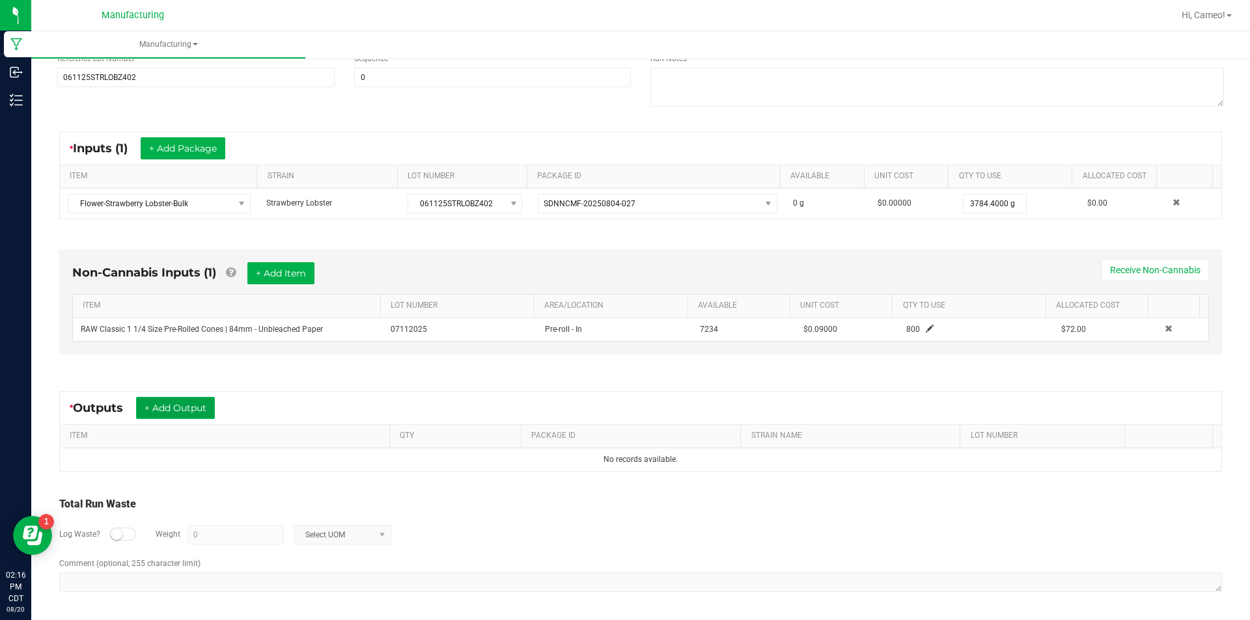
click at [210, 407] on button "+ Add Output" at bounding box center [175, 408] width 79 height 22
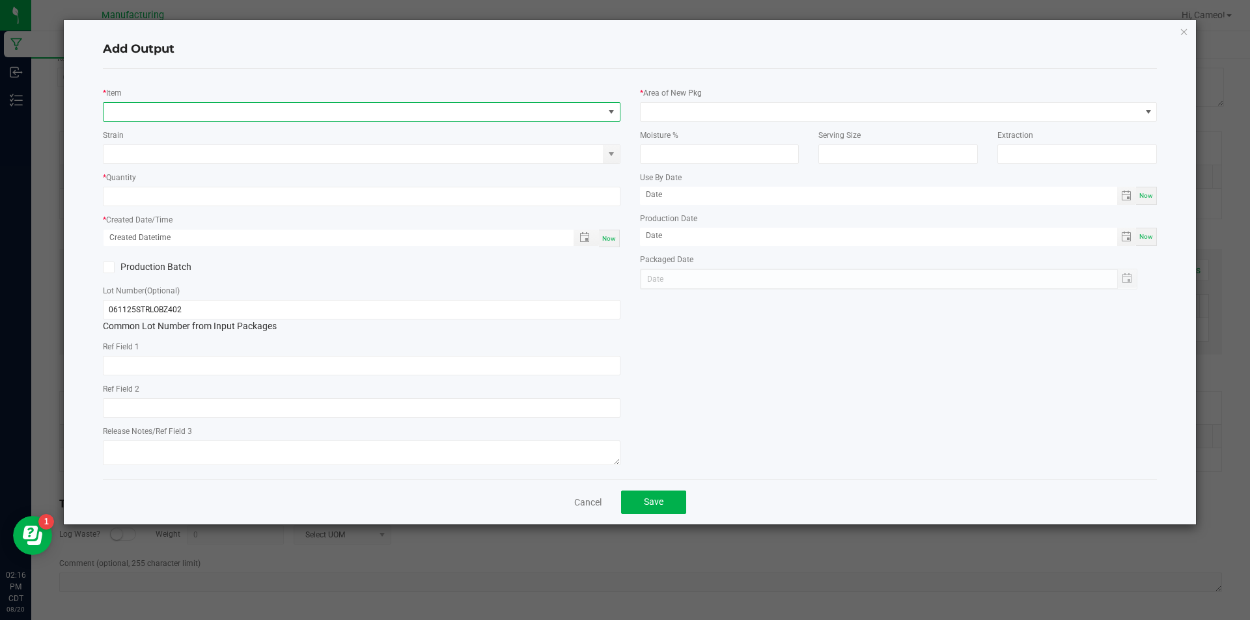
click at [364, 115] on span "NO DATA FOUND" at bounding box center [353, 112] width 500 height 18
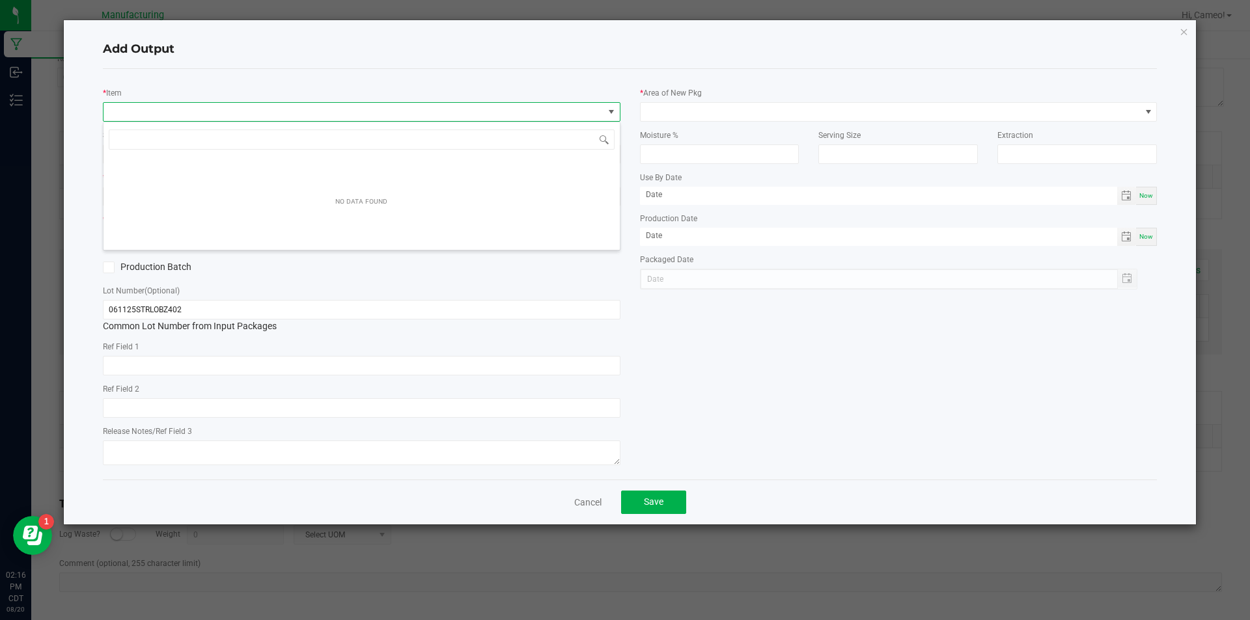
scroll to position [20, 517]
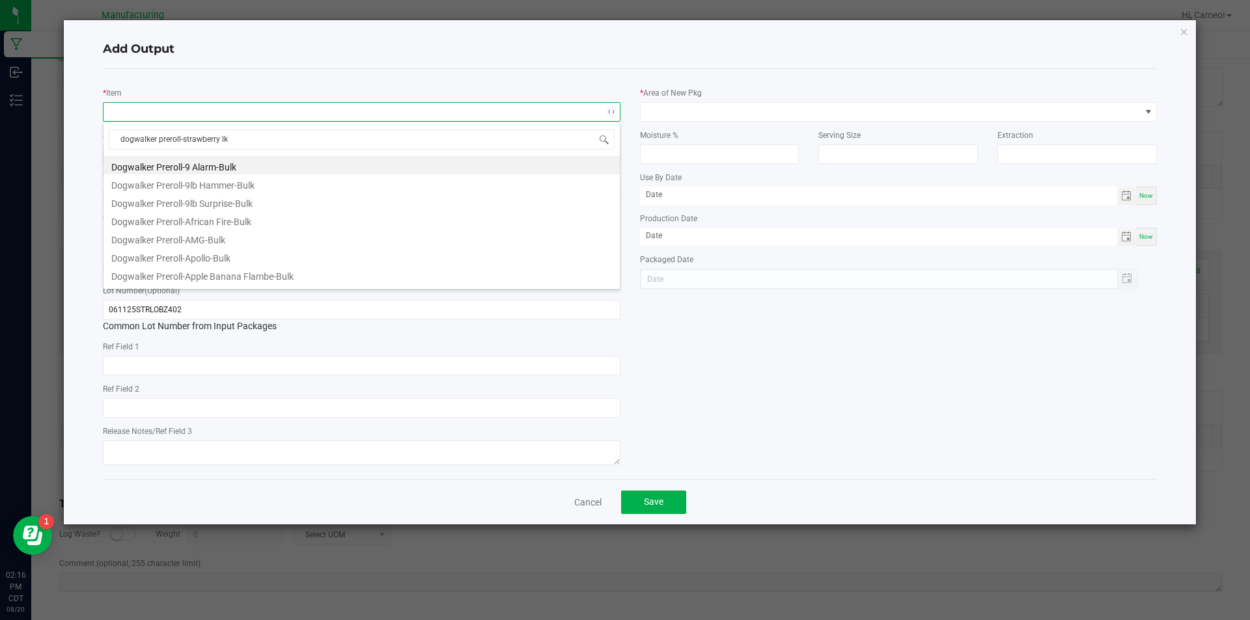
type input "dogwalker preroll-strawberry l"
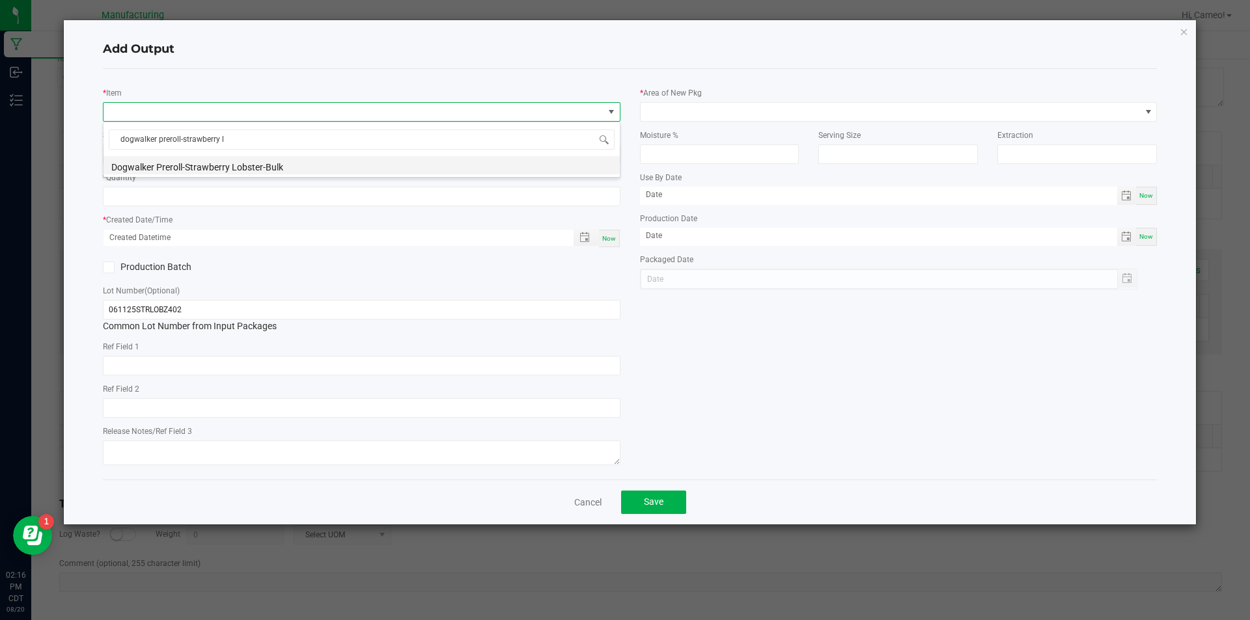
click at [269, 172] on li "Dogwalker Preroll-Strawberry Lobster-Bulk" at bounding box center [361, 165] width 516 height 18
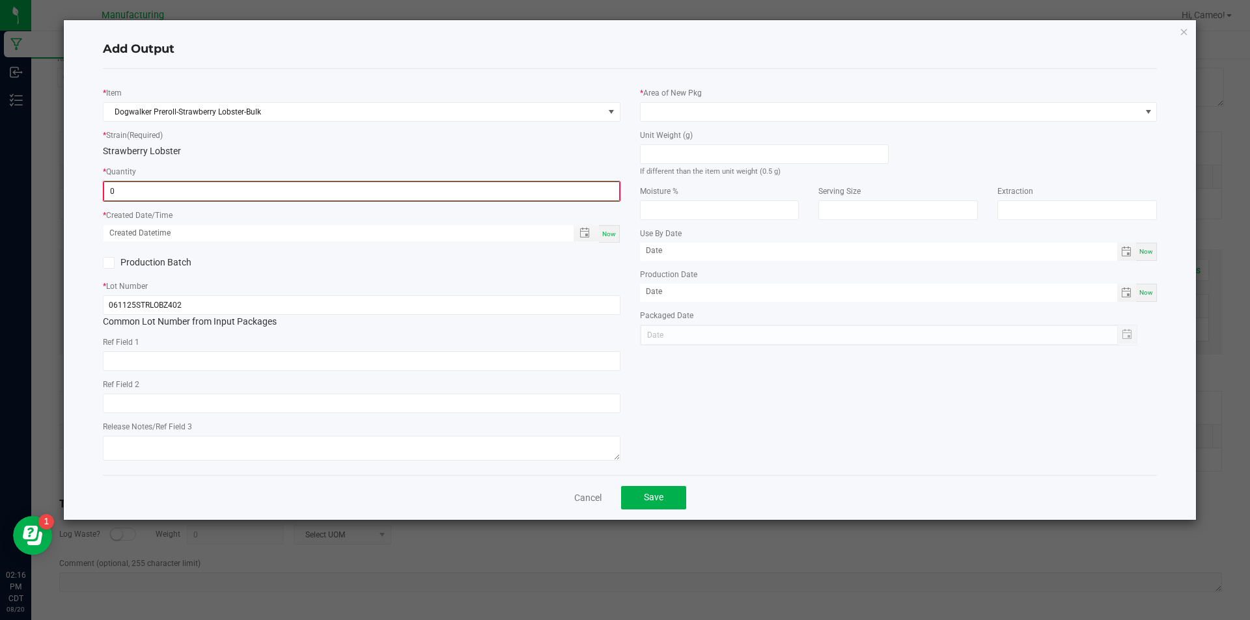
click at [260, 186] on input "0" at bounding box center [361, 191] width 515 height 18
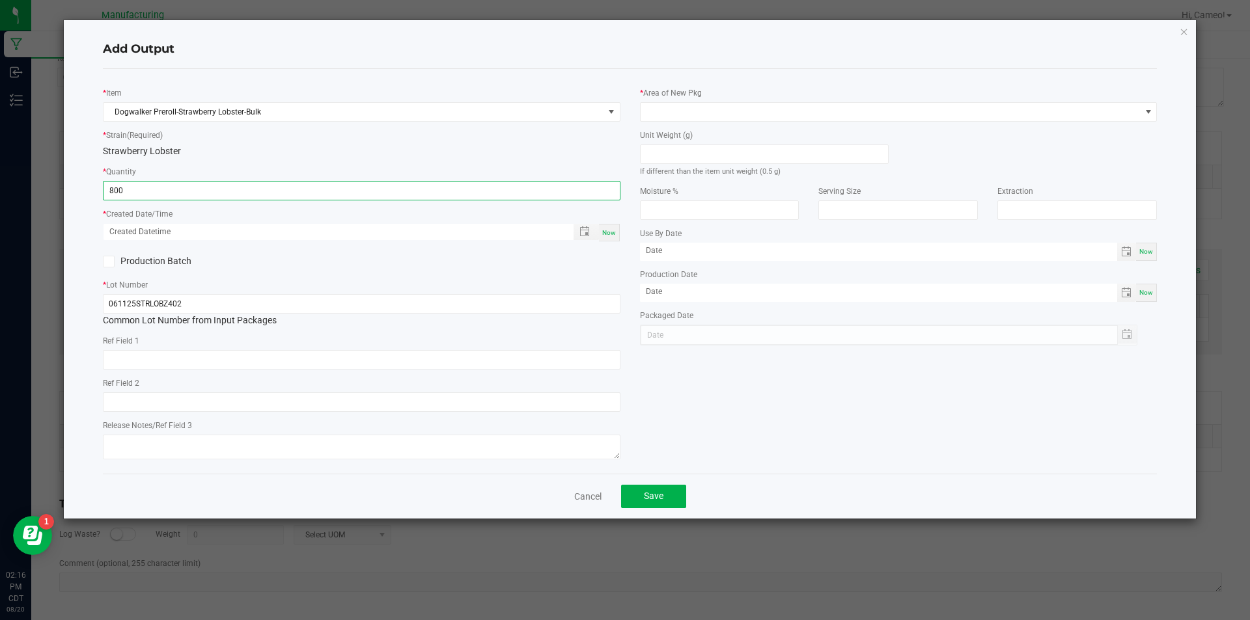
type input "800 ea"
click at [607, 232] on span "Now" at bounding box center [609, 232] width 14 height 7
type input "[DATE] 2:16 PM"
type input "[DATE]"
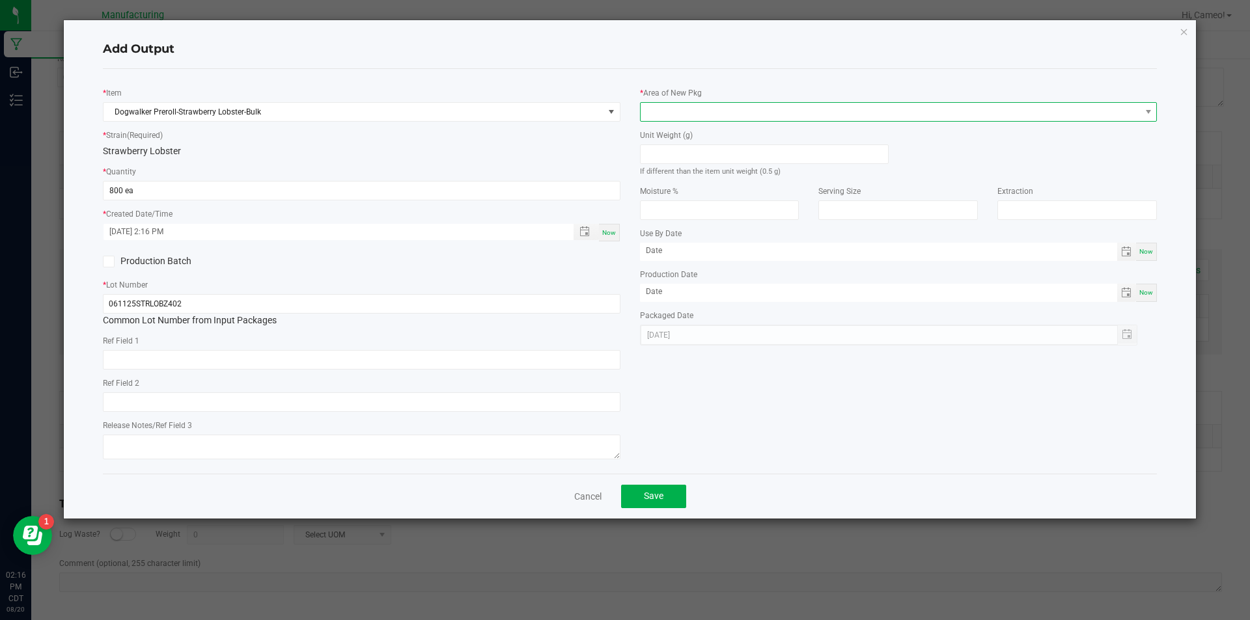
click at [700, 117] on span at bounding box center [890, 112] width 500 height 18
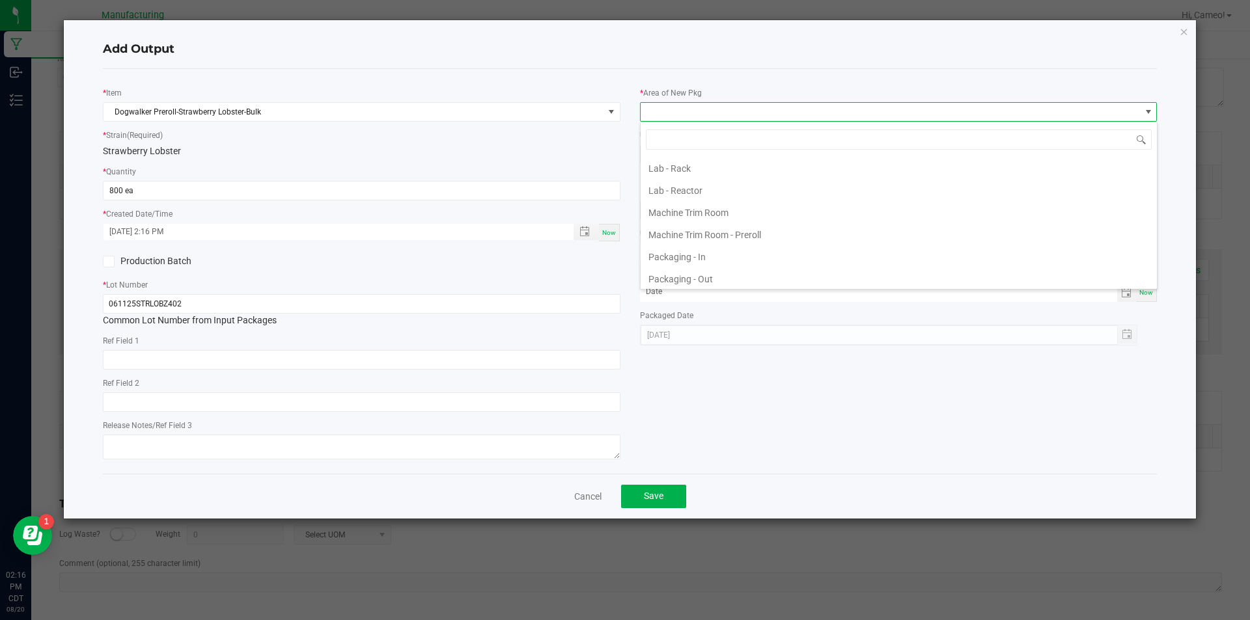
scroll to position [489, 0]
click at [713, 166] on li "Pre-roll - Out" at bounding box center [898, 165] width 516 height 22
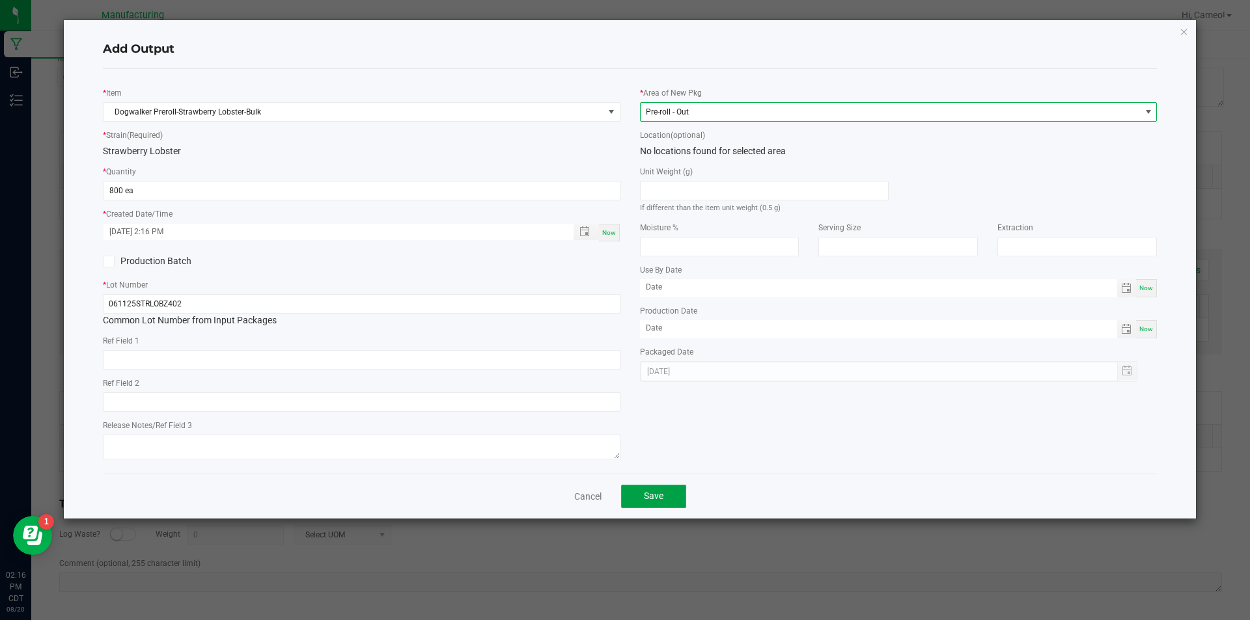
click at [655, 493] on span "Save" at bounding box center [654, 496] width 20 height 10
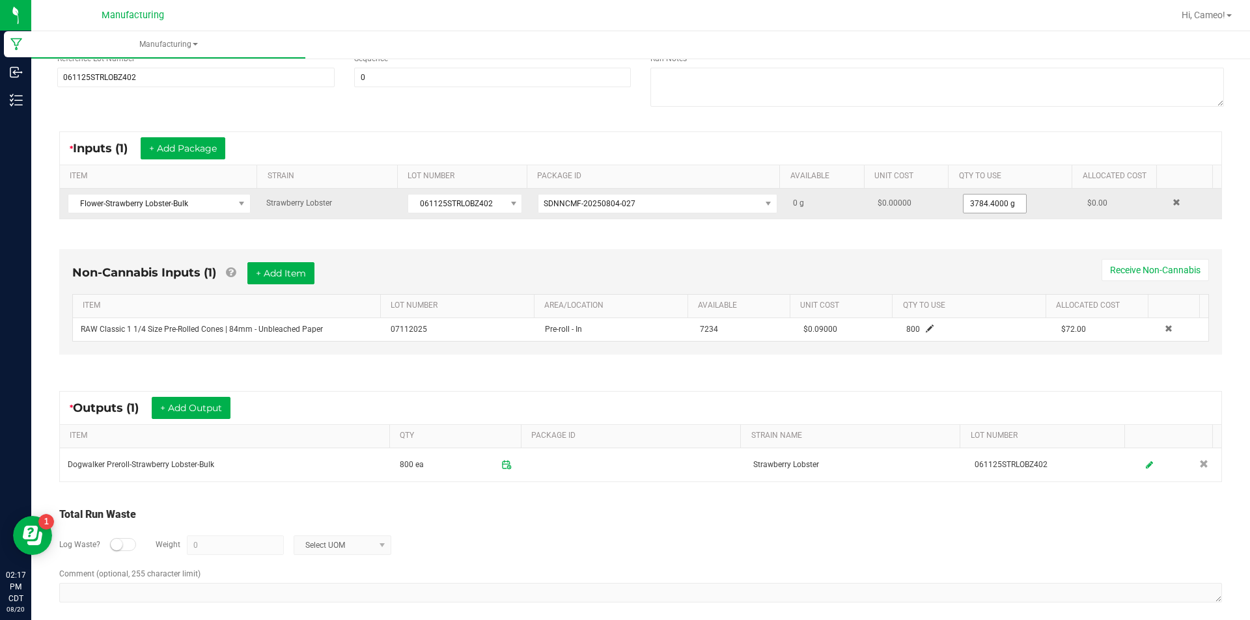
click at [987, 194] on span "3784.4000 g" at bounding box center [995, 204] width 64 height 20
click at [978, 211] on input "3784.4" at bounding box center [994, 204] width 62 height 18
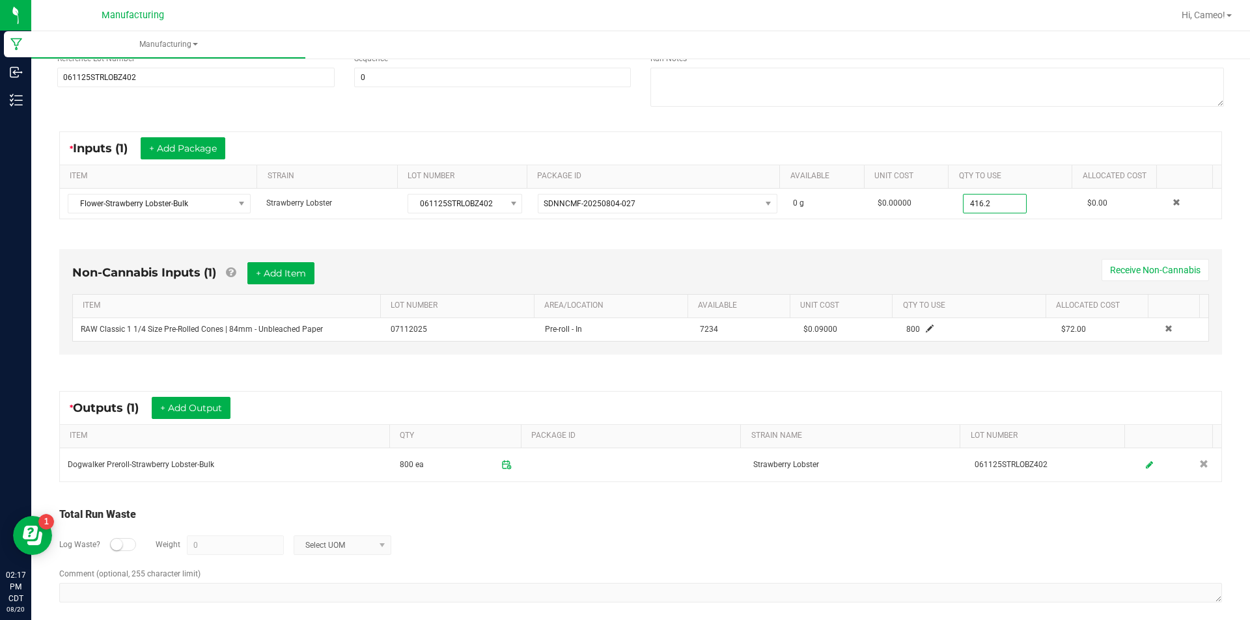
type input "416.2000 g"
click at [954, 221] on div "* Inputs (1) + Add Package ITEM STRAIN LOT NUMBER PACKAGE ID AVAILABLE Unit Cos…" at bounding box center [641, 175] width 1186 height 111
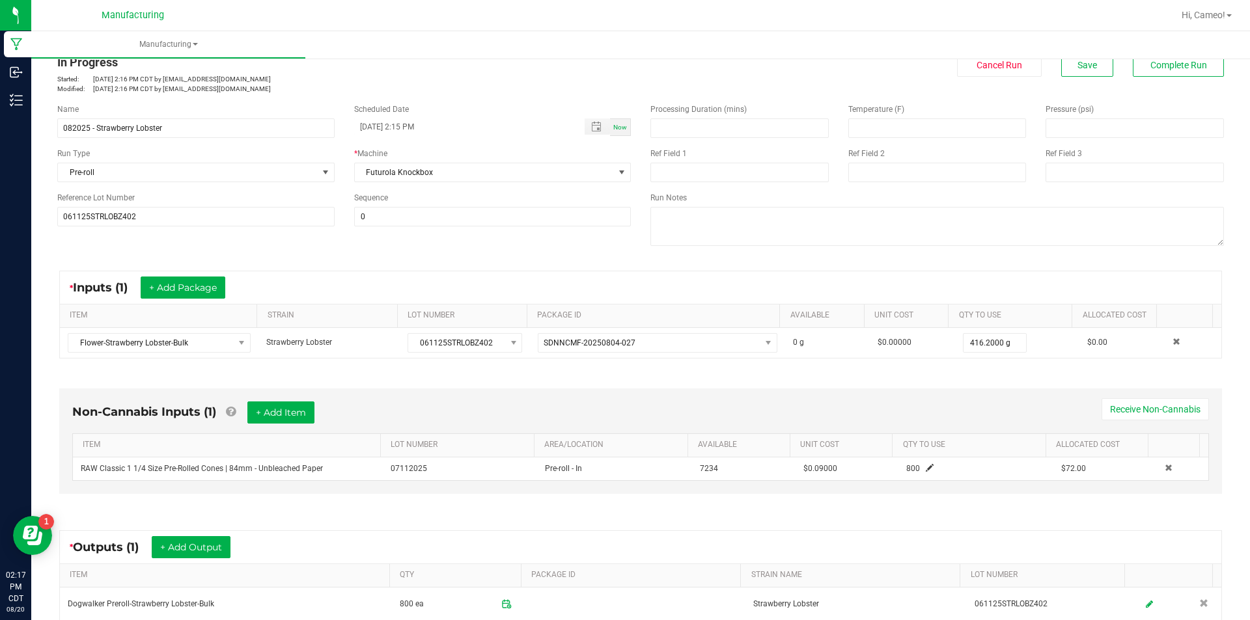
scroll to position [0, 0]
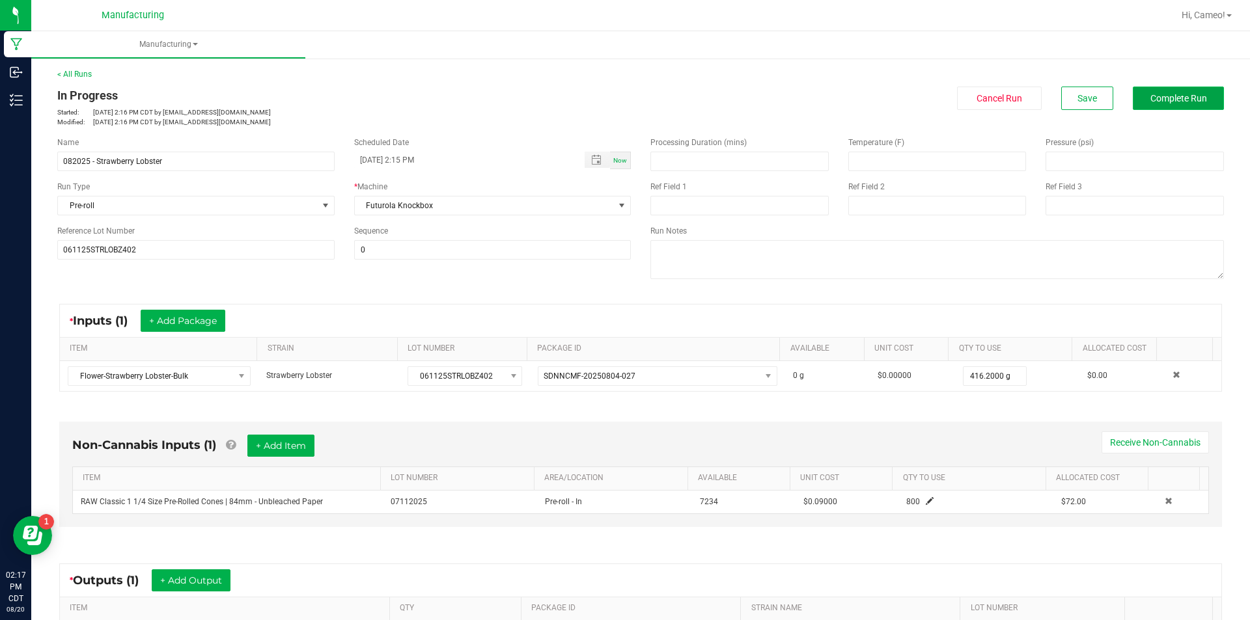
click at [1171, 93] on span "Complete Run" at bounding box center [1178, 98] width 57 height 10
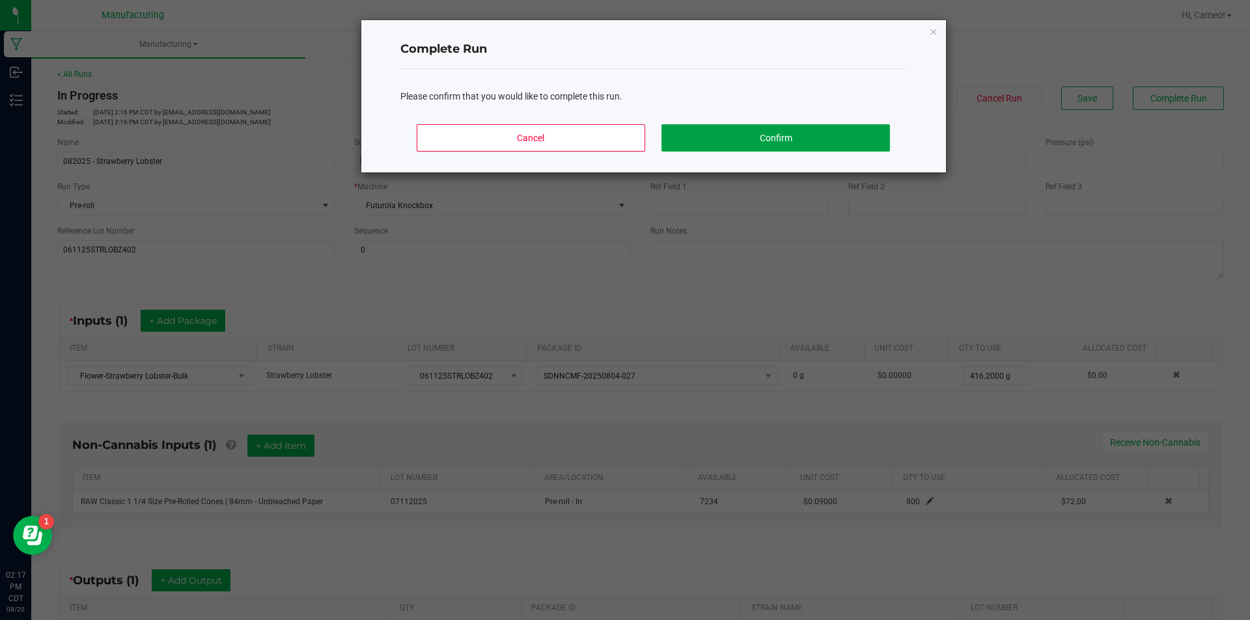
click at [687, 146] on button "Confirm" at bounding box center [775, 137] width 228 height 27
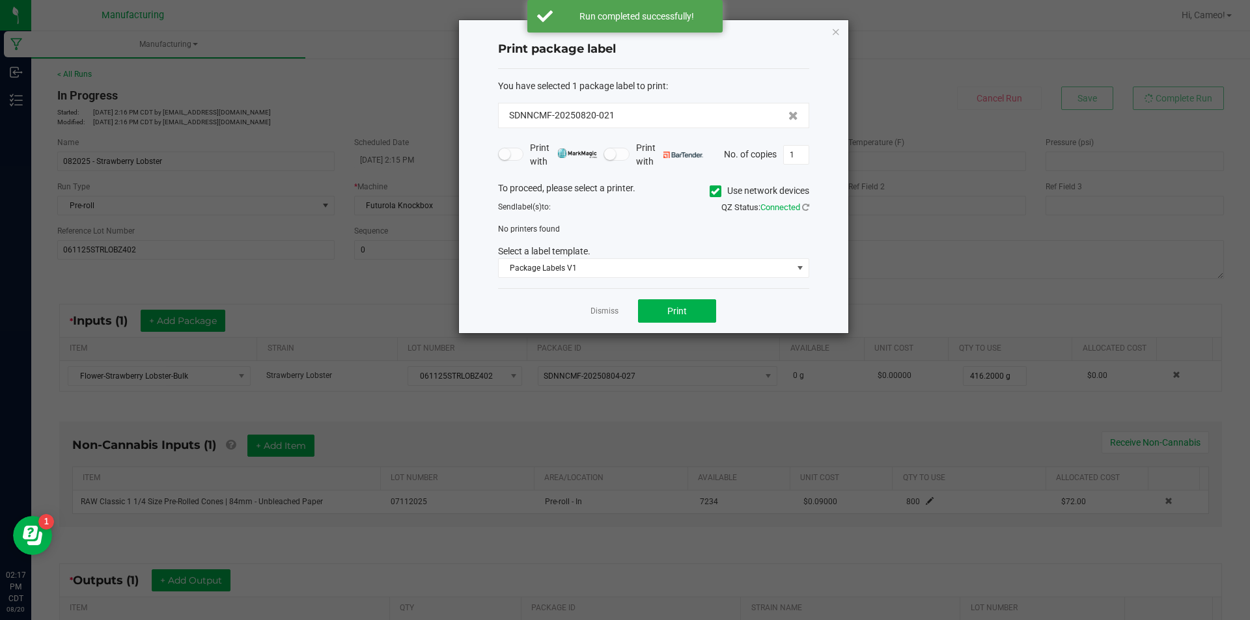
click at [717, 191] on icon at bounding box center [715, 191] width 8 height 0
click at [0, 0] on input "Use network devices" at bounding box center [0, 0] width 0 height 0
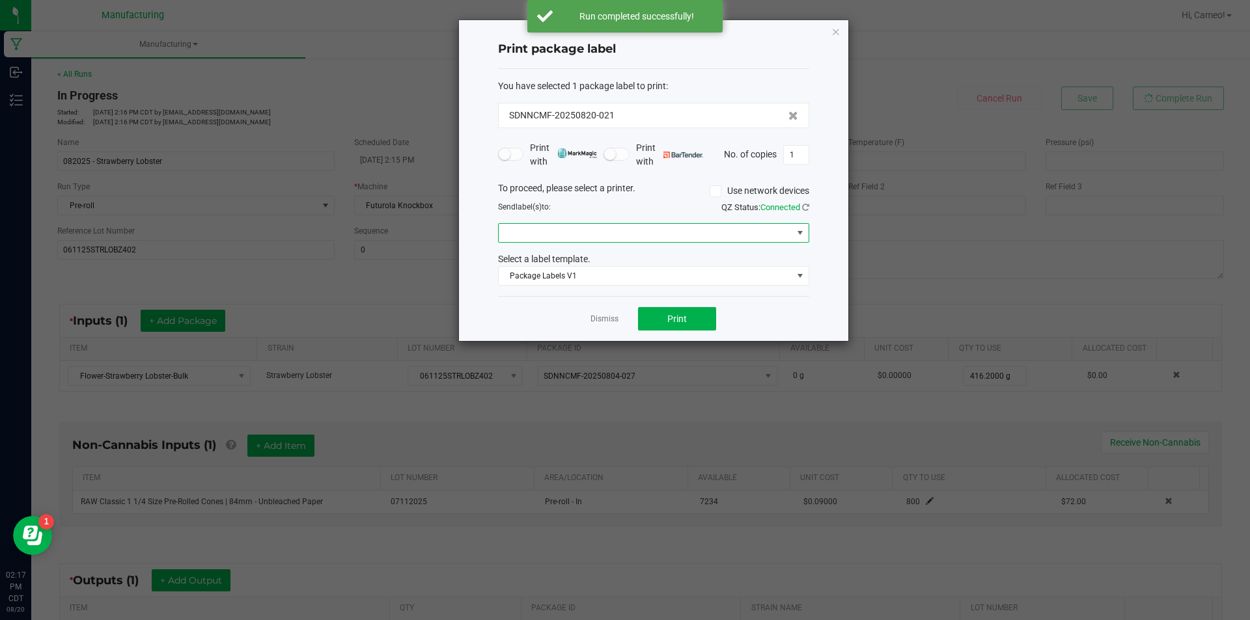
click at [694, 232] on span at bounding box center [646, 233] width 294 height 18
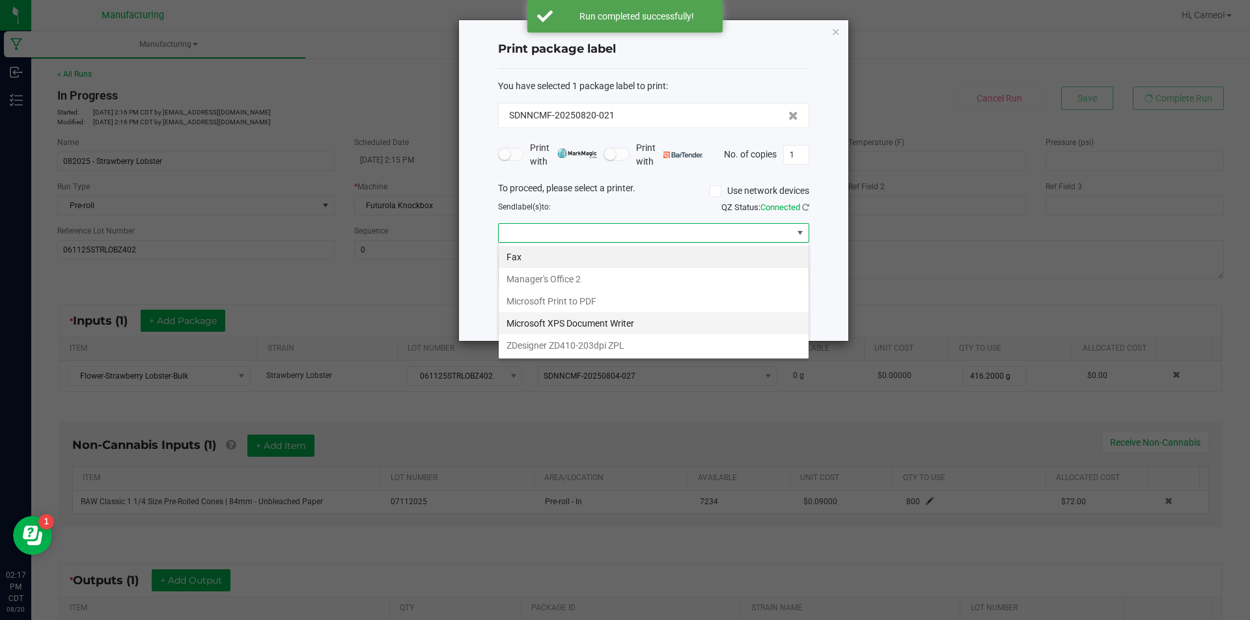
scroll to position [20, 311]
click at [637, 344] on ZPL "ZDesigner ZD410-203dpi ZPL" at bounding box center [654, 346] width 310 height 22
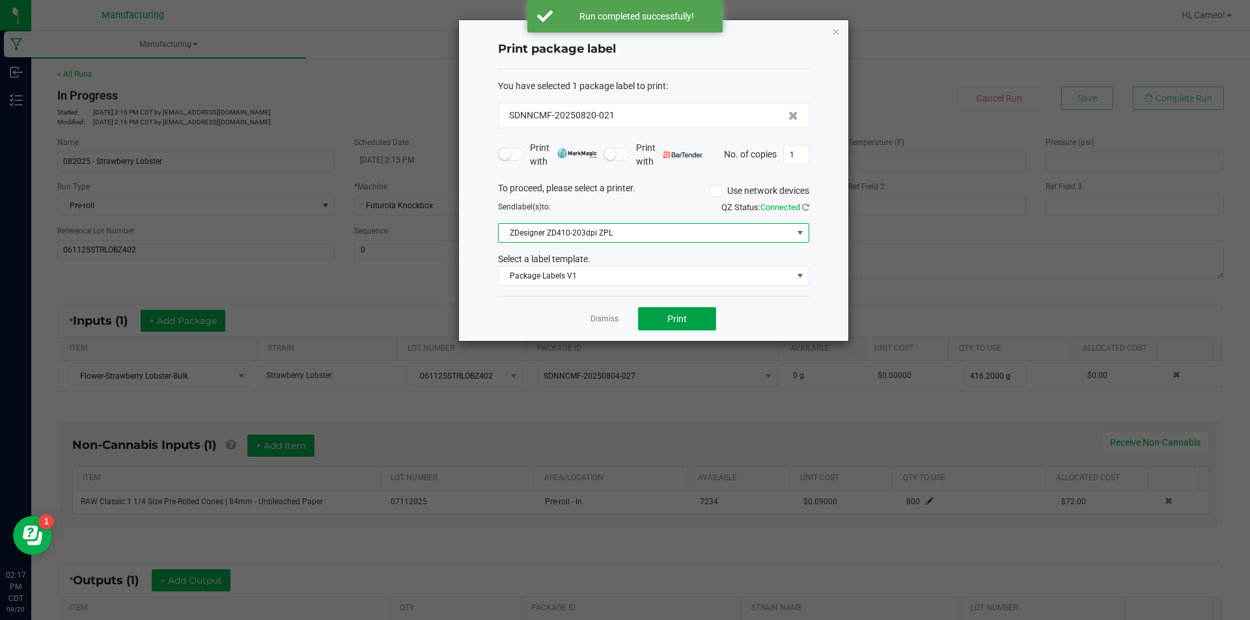
click at [672, 316] on span "Print" at bounding box center [677, 319] width 20 height 10
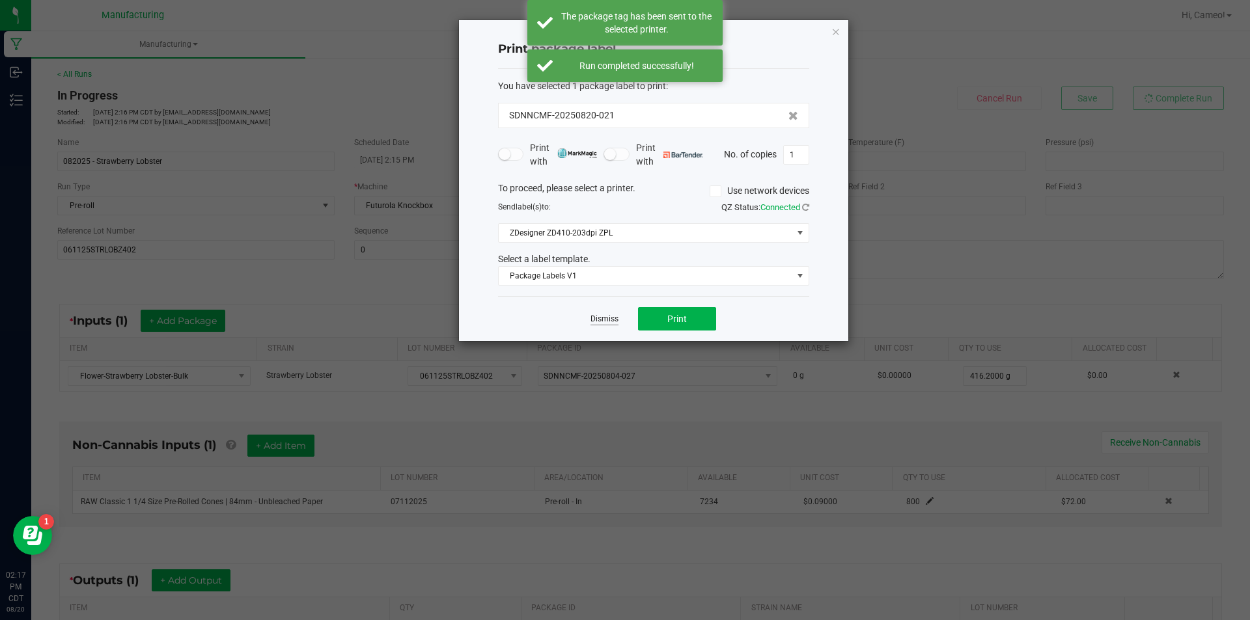
click at [605, 322] on link "Dismiss" at bounding box center [604, 319] width 28 height 11
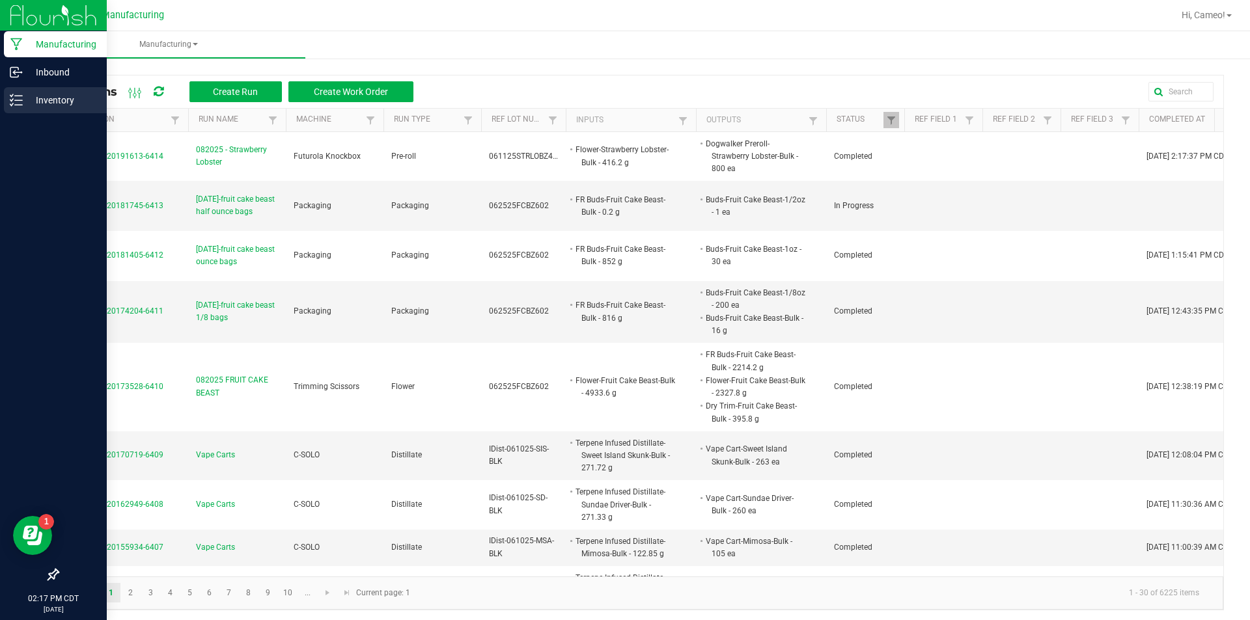
click at [55, 101] on p "Inventory" at bounding box center [62, 100] width 78 height 16
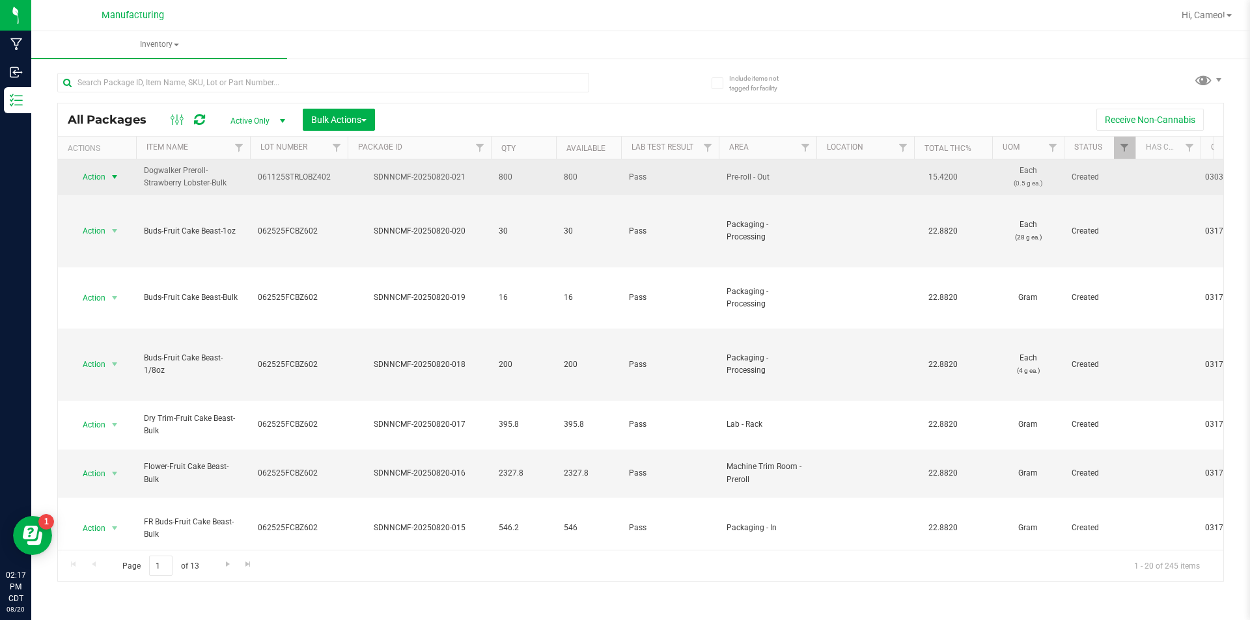
click at [113, 171] on span "select" at bounding box center [115, 177] width 16 height 18
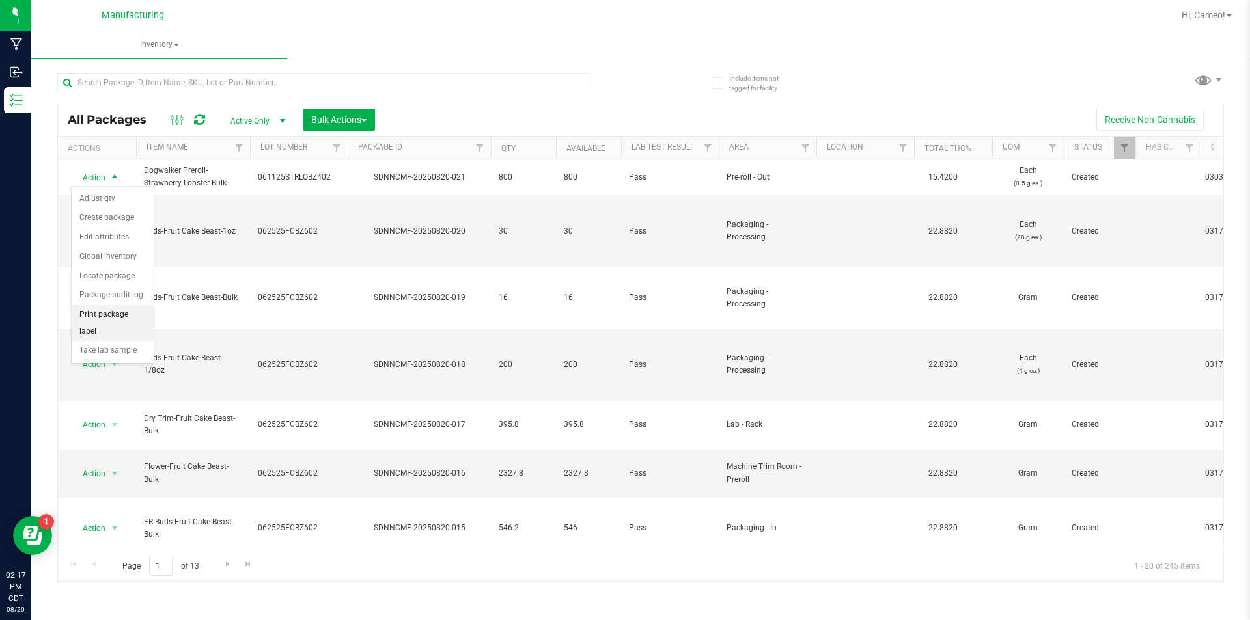
click at [129, 315] on li "Print package label" at bounding box center [113, 323] width 82 height 36
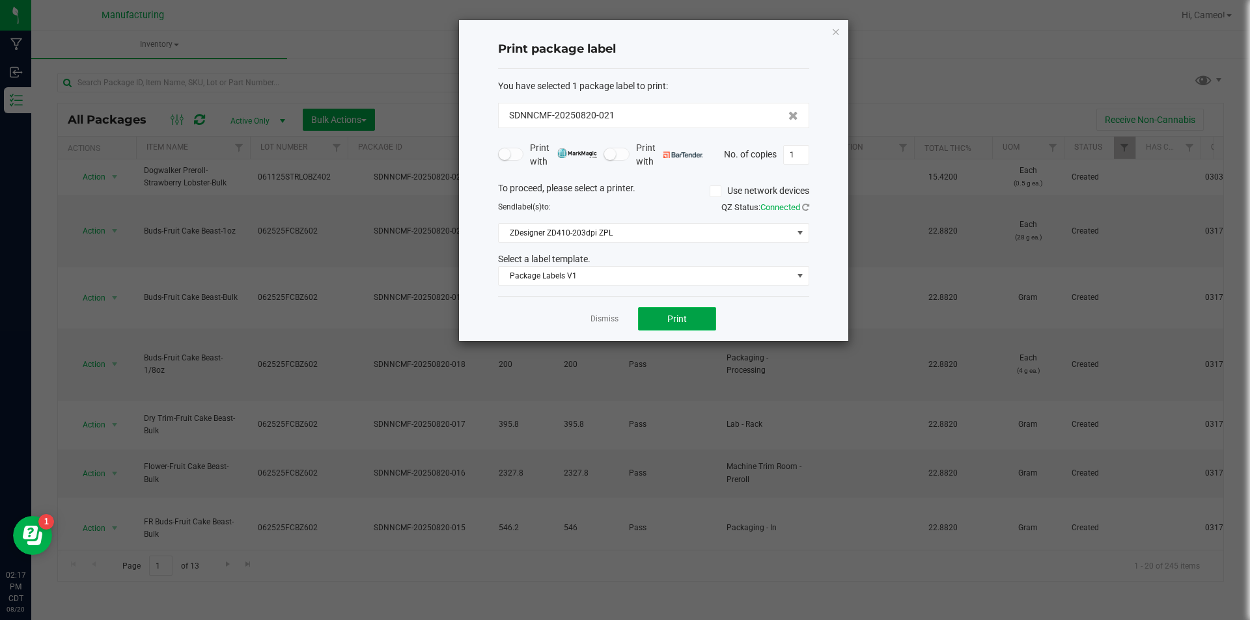
click at [701, 314] on button "Print" at bounding box center [677, 318] width 78 height 23
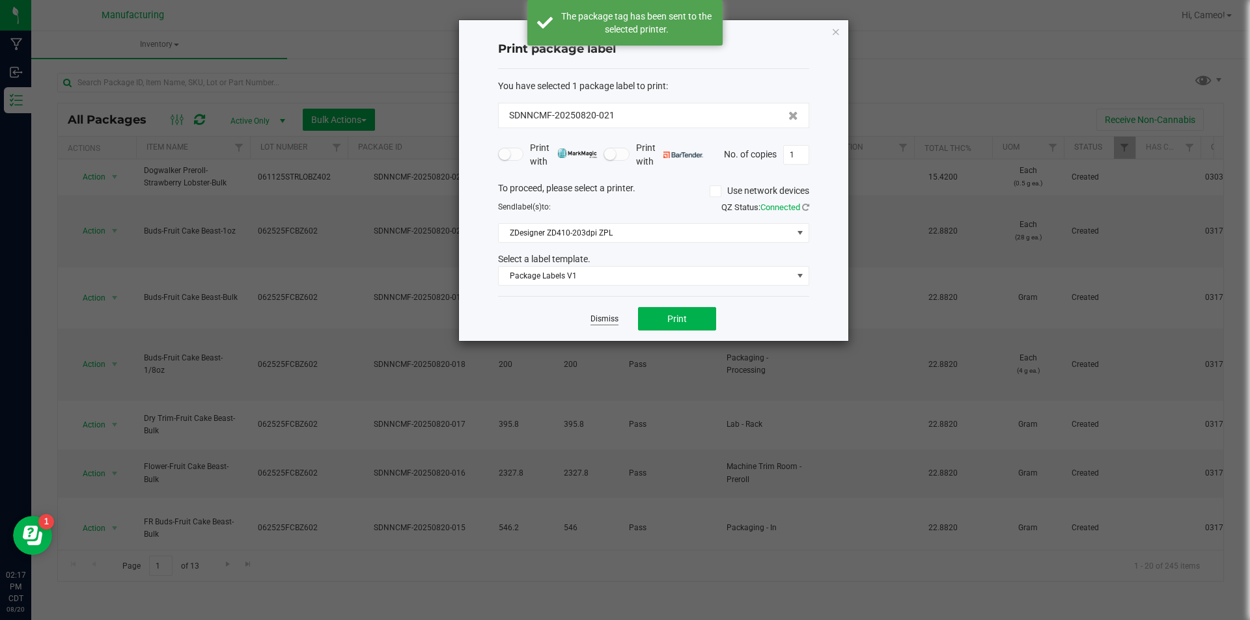
click at [605, 315] on link "Dismiss" at bounding box center [604, 319] width 28 height 11
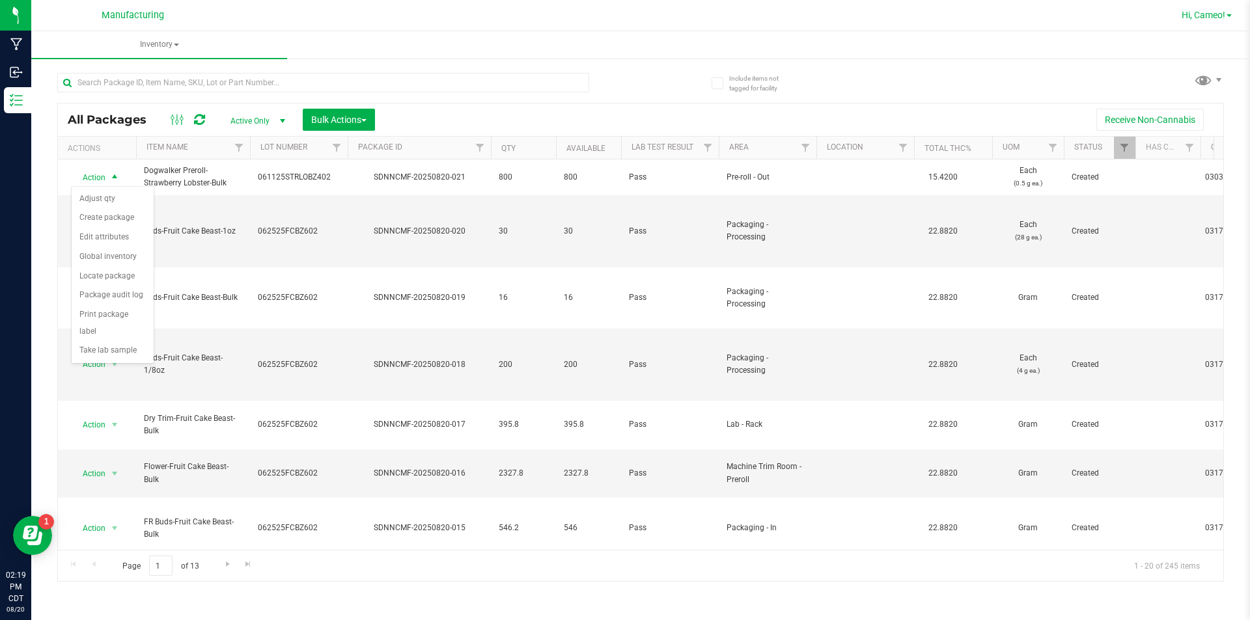
click at [1208, 12] on span "Hi, Cameo!" at bounding box center [1203, 15] width 44 height 10
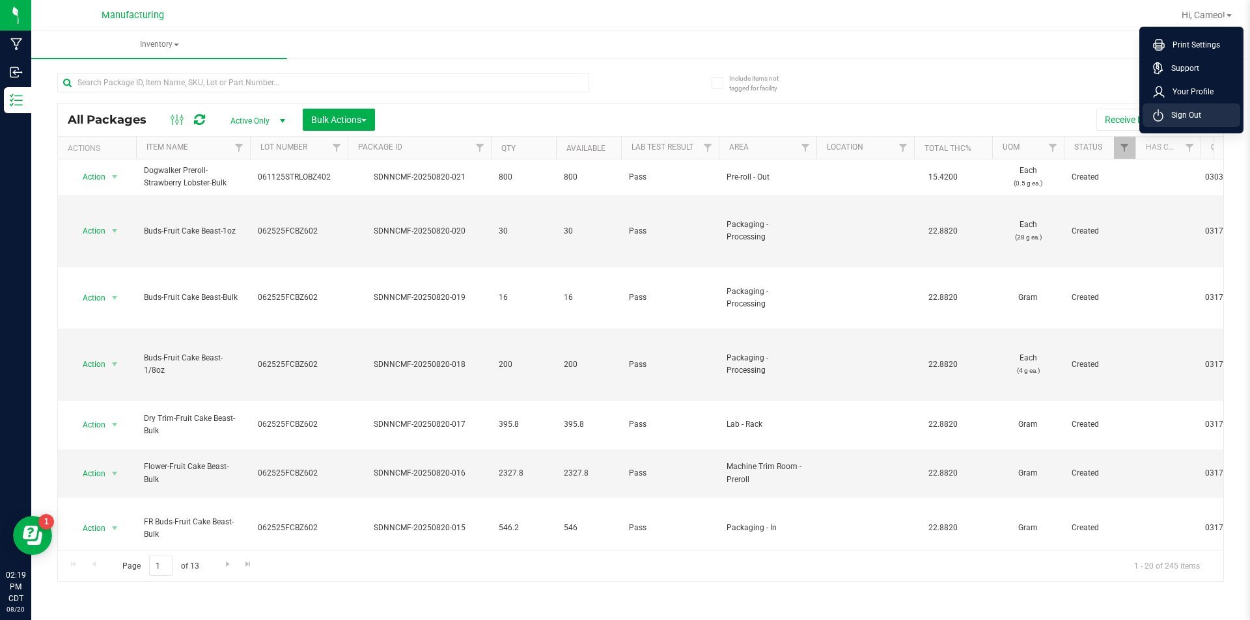
click at [1181, 118] on span "Sign Out" at bounding box center [1182, 115] width 38 height 13
